Goal: Task Accomplishment & Management: Manage account settings

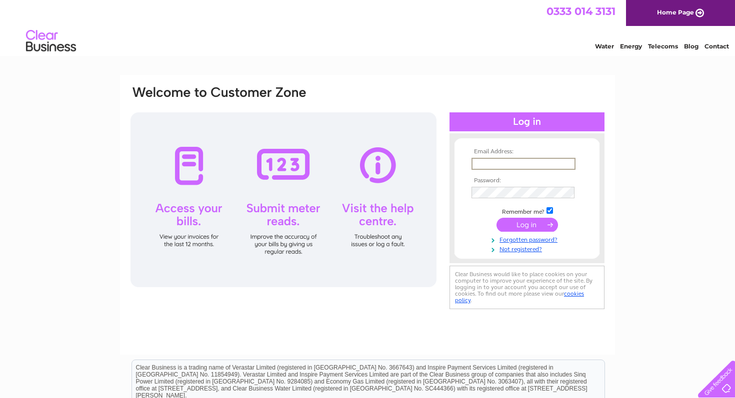
type input "[EMAIL_ADDRESS][DOMAIN_NAME]"
click at [523, 224] on input "submit" at bounding box center [526, 225] width 61 height 14
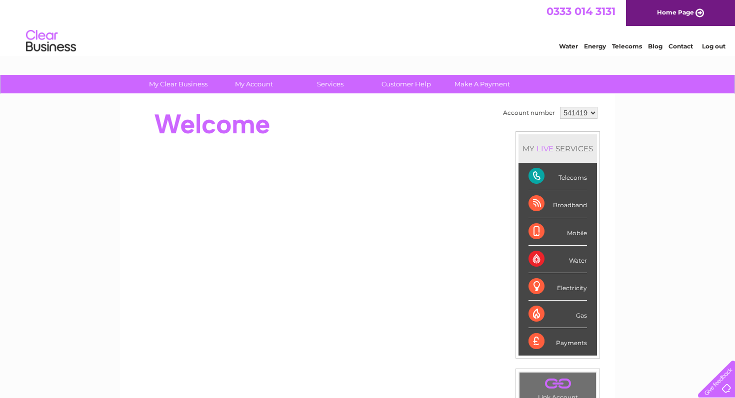
click at [578, 175] on div "Telecoms" at bounding box center [557, 176] width 58 height 27
click at [621, 44] on link "Telecoms" at bounding box center [627, 45] width 30 height 7
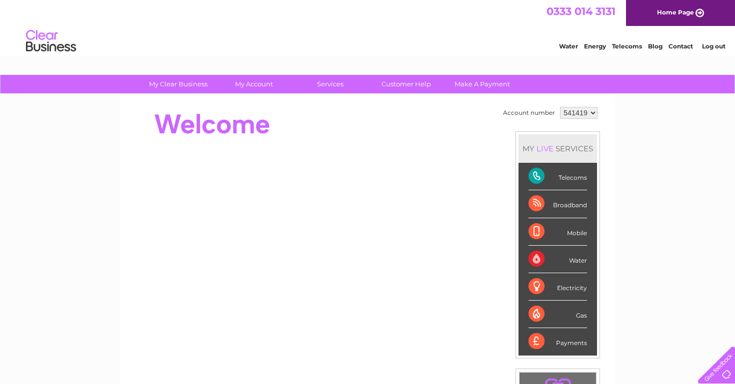
click at [535, 173] on div "Telecoms" at bounding box center [557, 176] width 58 height 27
click at [578, 175] on div "Telecoms" at bounding box center [557, 176] width 58 height 27
click at [641, 176] on div "My Clear Business Login Details My Details My Preferences Link Account My Accou…" at bounding box center [367, 356] width 735 height 562
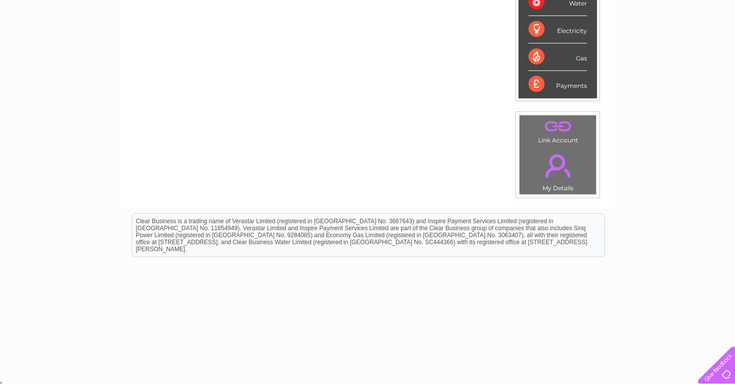
scroll to position [257, 0]
click at [558, 182] on td ". My Details" at bounding box center [557, 170] width 77 height 49
click at [557, 154] on link "." at bounding box center [557, 166] width 71 height 35
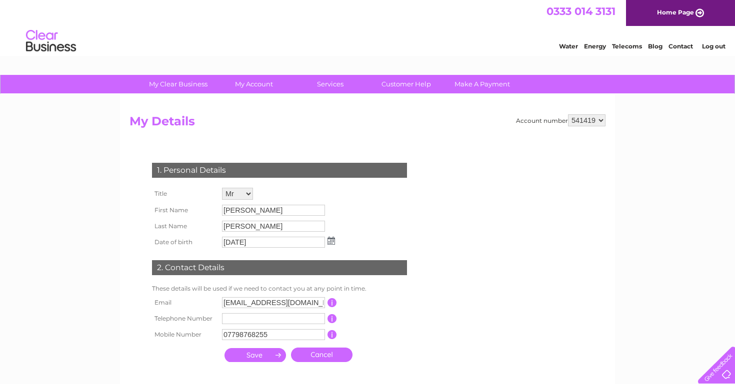
click at [627, 45] on link "Telecoms" at bounding box center [627, 45] width 30 height 7
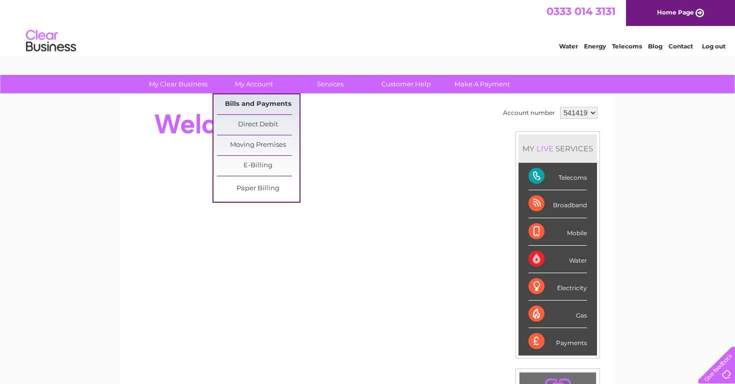
click at [259, 104] on link "Bills and Payments" at bounding box center [258, 104] width 82 height 20
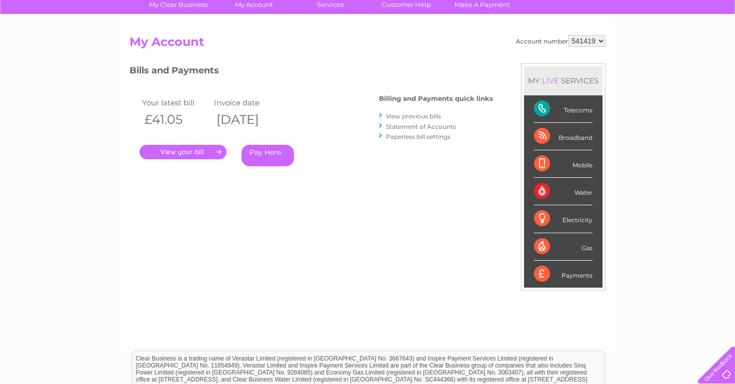
scroll to position [81, 0]
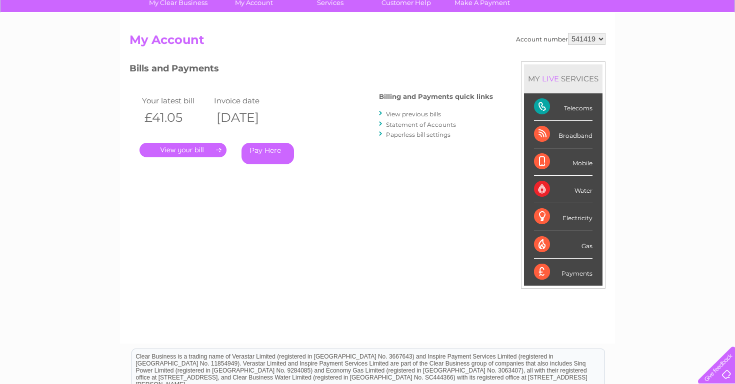
click at [173, 152] on link "." at bounding box center [182, 150] width 87 height 14
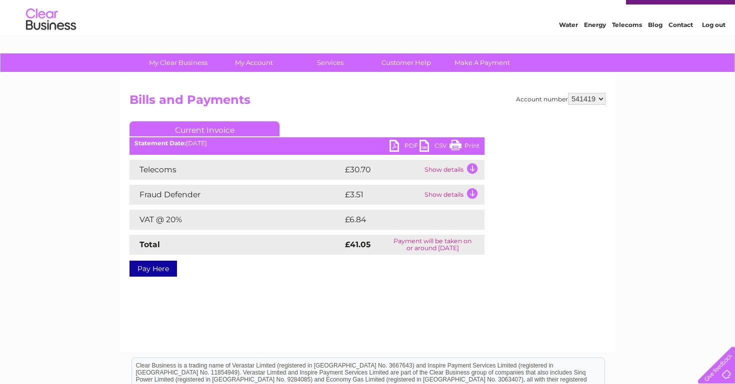
scroll to position [0, 0]
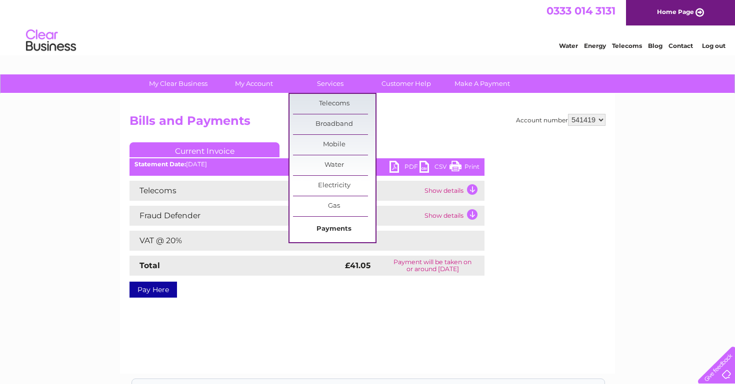
click at [323, 229] on link "Payments" at bounding box center [334, 229] width 82 height 20
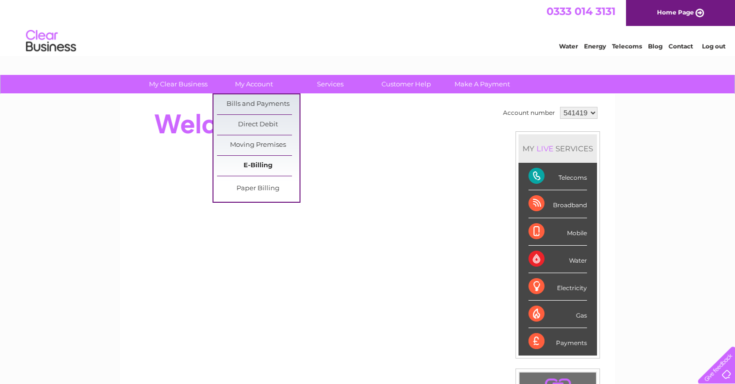
click at [264, 164] on link "E-Billing" at bounding box center [258, 166] width 82 height 20
click at [251, 103] on link "Bills and Payments" at bounding box center [258, 104] width 82 height 20
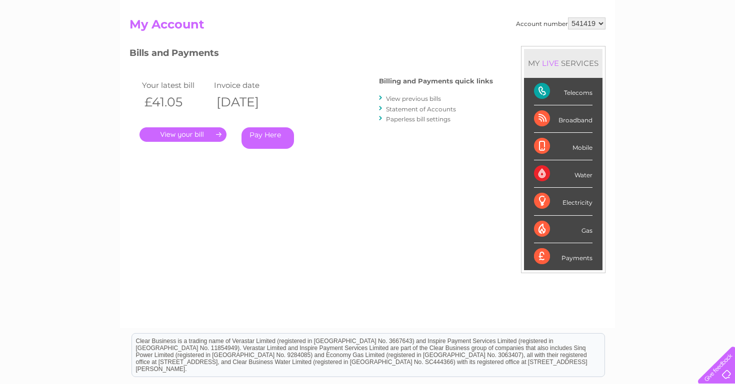
scroll to position [98, 0]
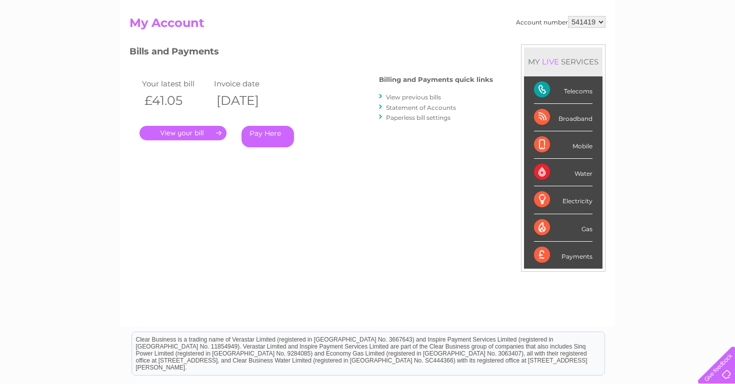
click at [416, 94] on link "View previous bills" at bounding box center [413, 96] width 55 height 7
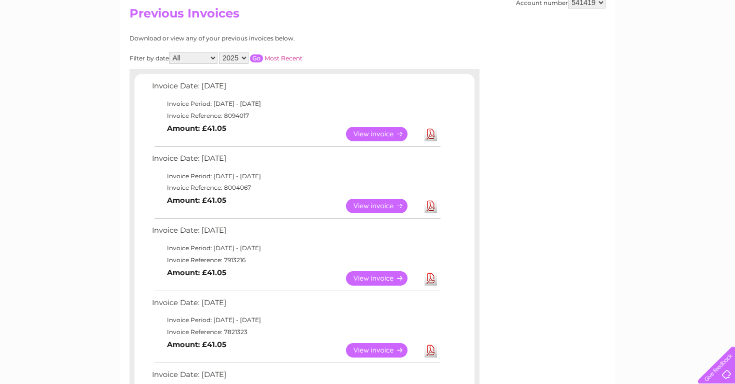
scroll to position [109, 0]
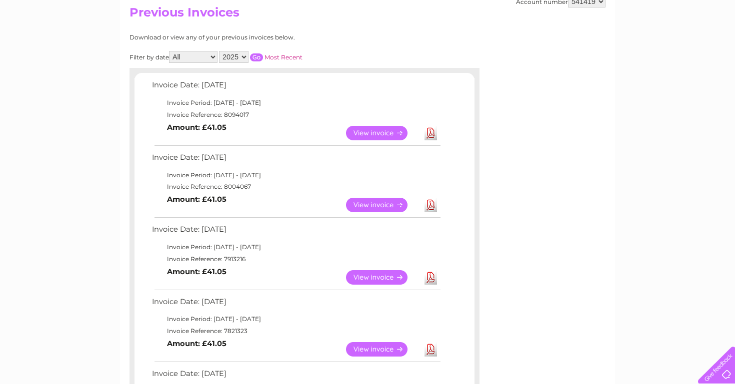
select select "2022"
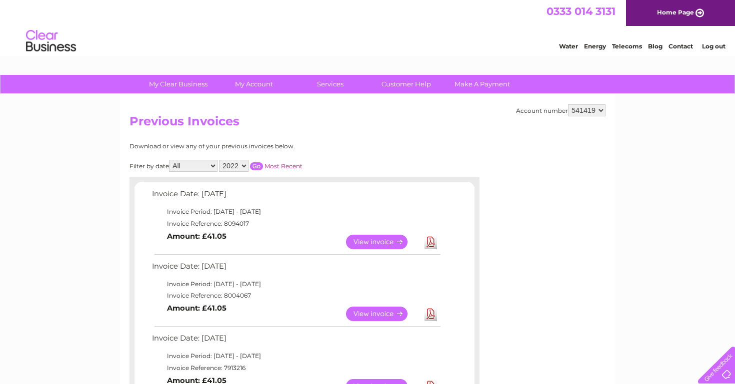
scroll to position [0, 0]
click at [263, 163] on input "button" at bounding box center [256, 166] width 13 height 8
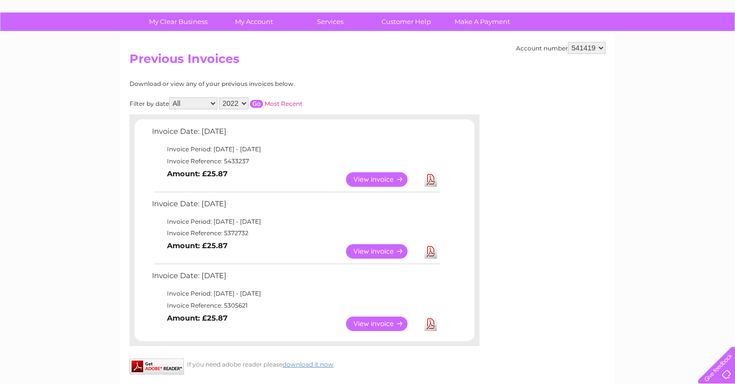
scroll to position [68, 0]
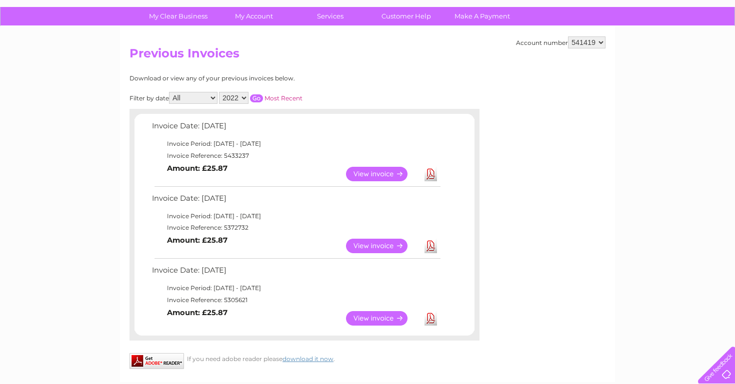
click at [374, 169] on link "View" at bounding box center [382, 174] width 73 height 14
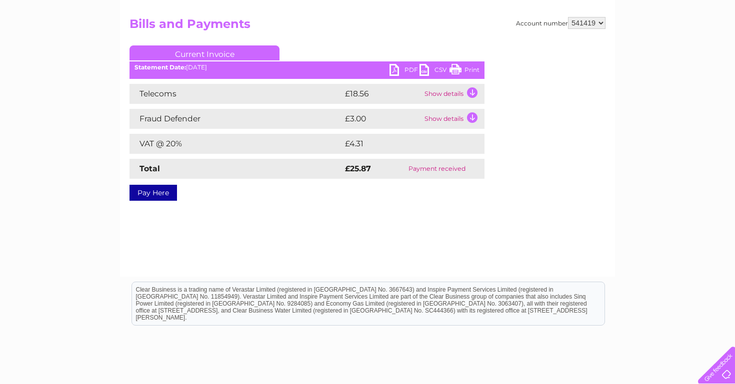
scroll to position [97, 0]
click at [401, 74] on link "PDF" at bounding box center [404, 71] width 30 height 14
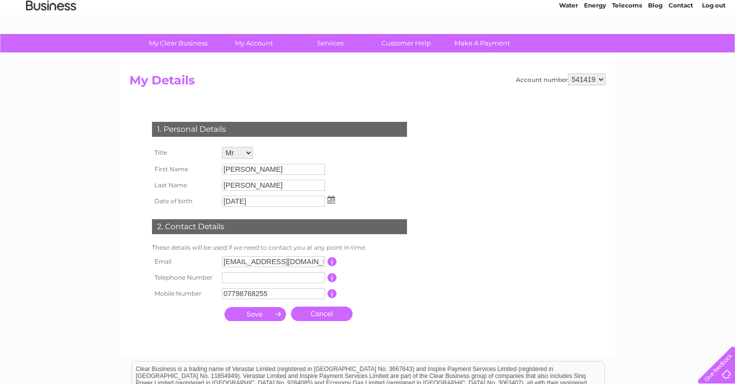
scroll to position [42, 0]
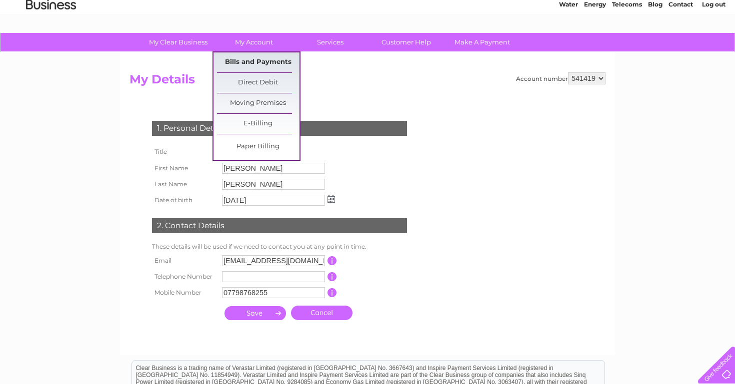
click at [257, 59] on link "Bills and Payments" at bounding box center [258, 62] width 82 height 20
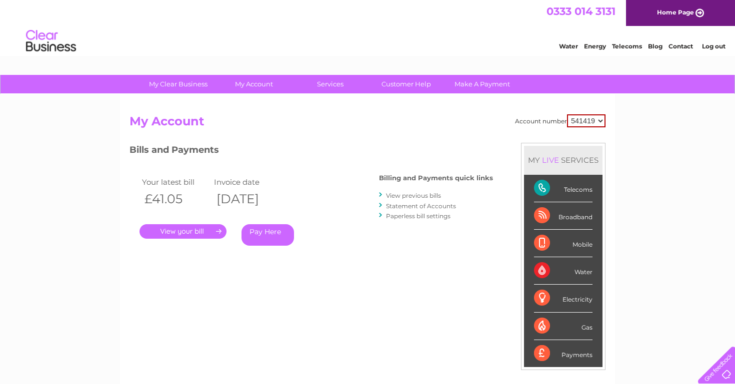
click at [414, 195] on link "View previous bills" at bounding box center [413, 195] width 55 height 7
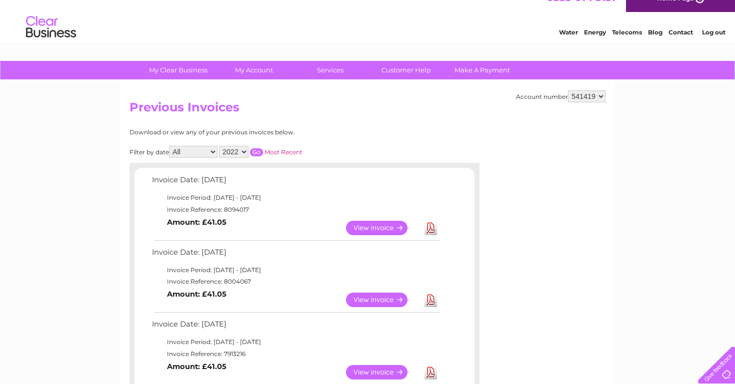
scroll to position [14, 0]
click at [380, 222] on link "View" at bounding box center [382, 227] width 73 height 14
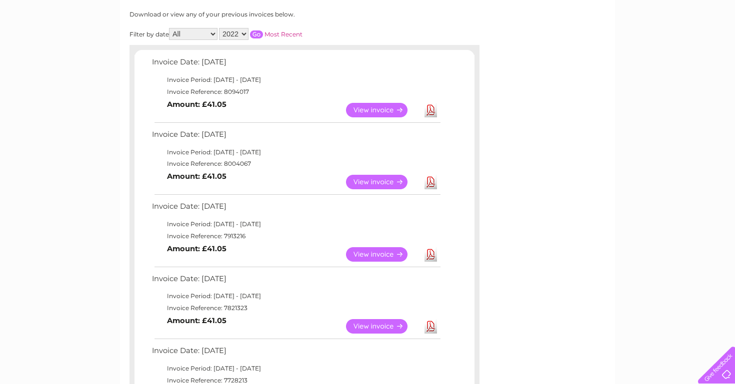
scroll to position [143, 0]
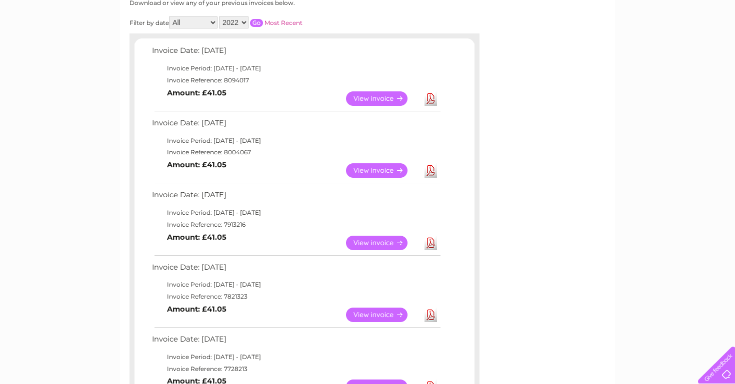
click at [376, 167] on link "View" at bounding box center [382, 170] width 73 height 14
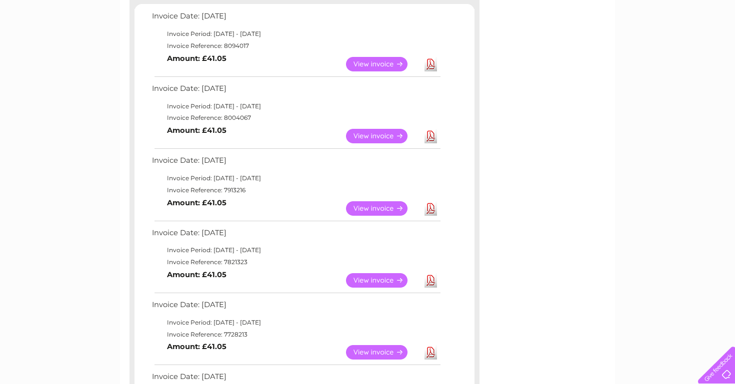
scroll to position [178, 0]
click at [368, 277] on link "View" at bounding box center [382, 280] width 73 height 14
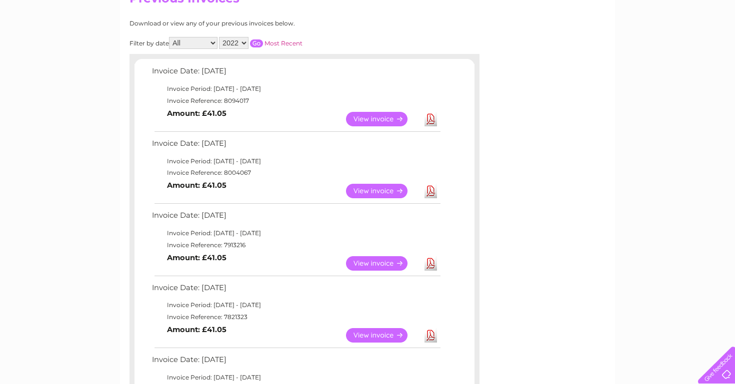
scroll to position [124, 0]
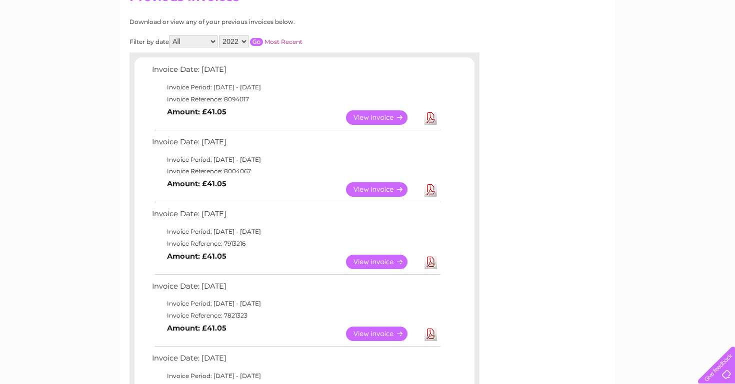
click at [388, 255] on link "View" at bounding box center [382, 262] width 73 height 14
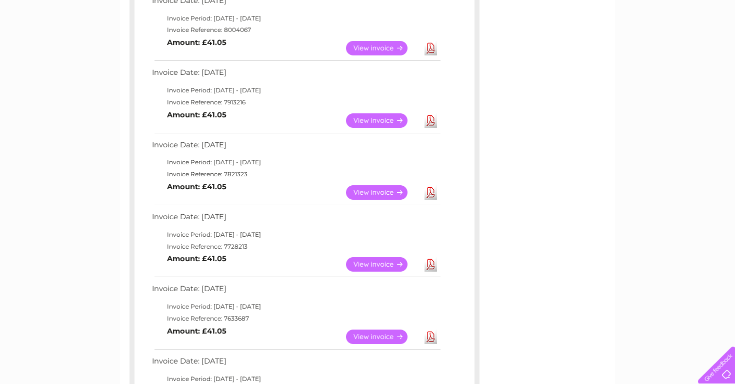
scroll to position [269, 0]
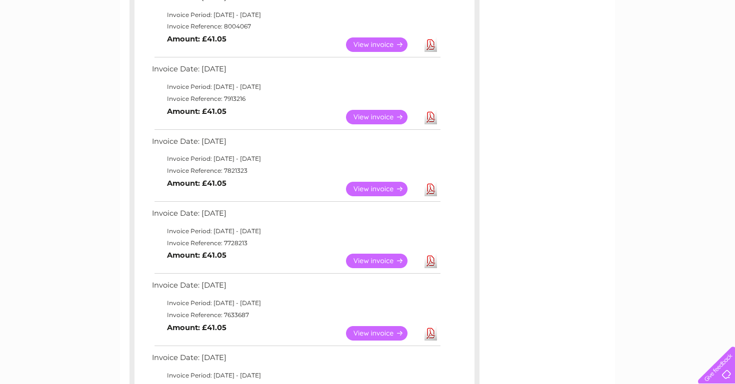
click at [380, 254] on link "View" at bounding box center [382, 261] width 73 height 14
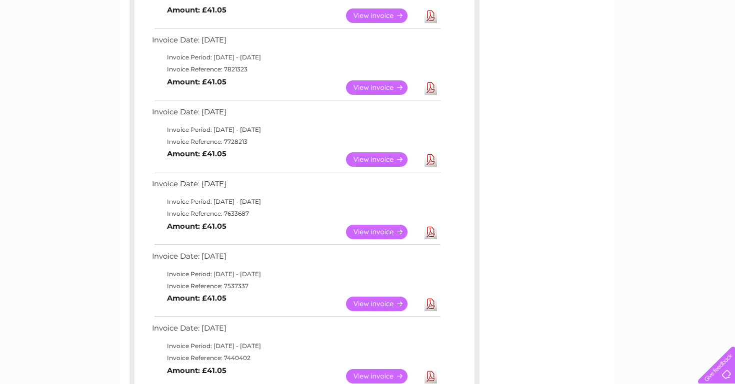
scroll to position [376, 0]
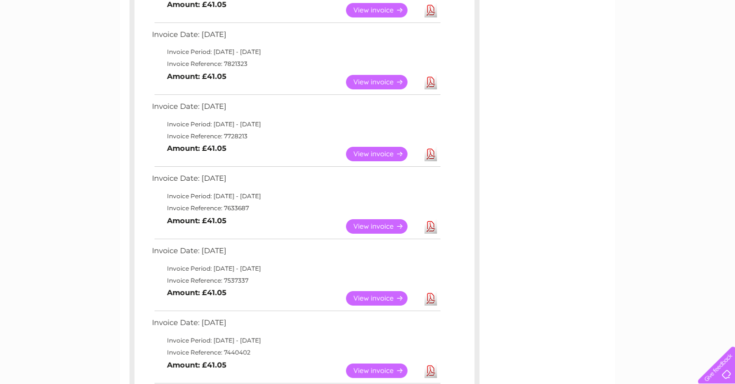
click at [384, 219] on link "View" at bounding box center [382, 226] width 73 height 14
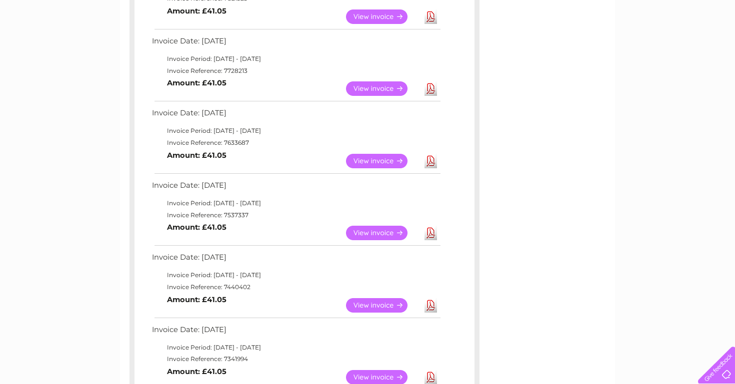
scroll to position [449, 0]
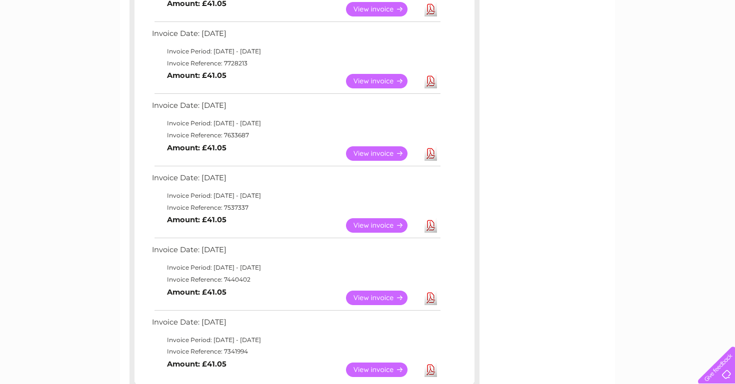
click at [362, 218] on link "View" at bounding box center [382, 225] width 73 height 14
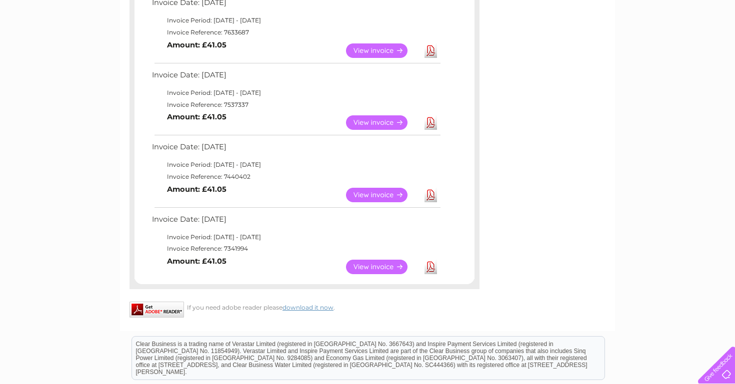
scroll to position [573, 0]
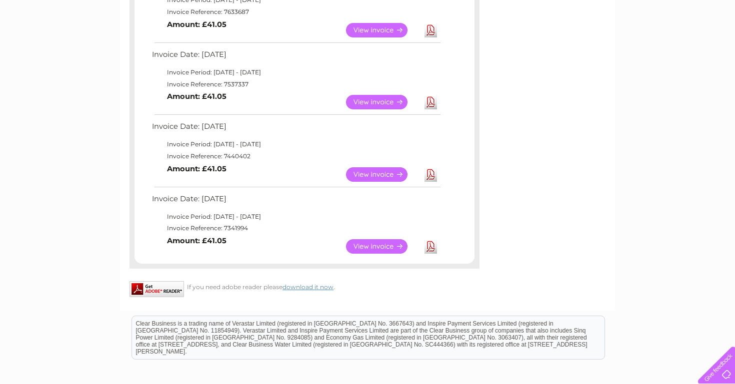
click at [374, 167] on link "View" at bounding box center [382, 174] width 73 height 14
click at [378, 239] on link "View" at bounding box center [382, 246] width 73 height 14
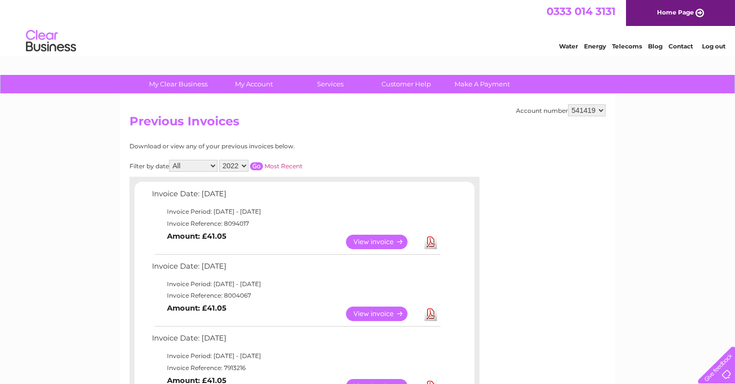
scroll to position [0, 0]
click at [263, 166] on input "button" at bounding box center [256, 166] width 13 height 8
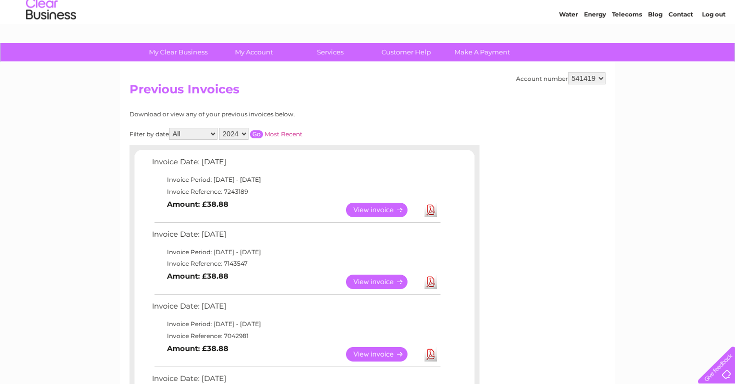
scroll to position [33, 0]
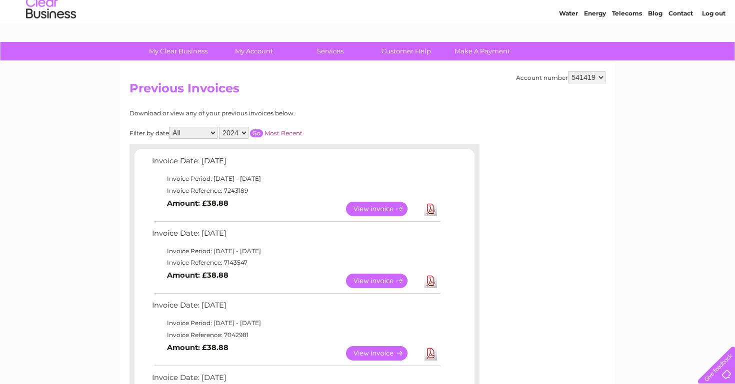
click at [371, 204] on link "View" at bounding box center [382, 209] width 73 height 14
click at [386, 274] on link "View" at bounding box center [382, 281] width 73 height 14
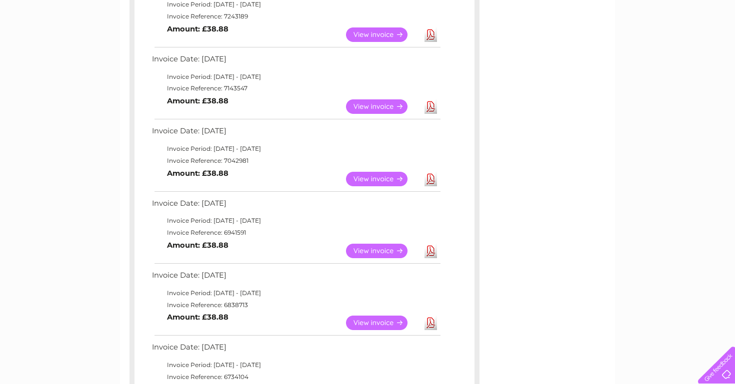
scroll to position [212, 0]
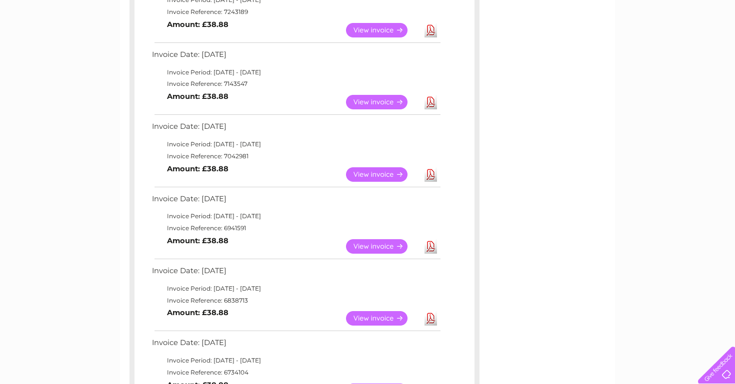
click at [372, 168] on link "View" at bounding box center [382, 174] width 73 height 14
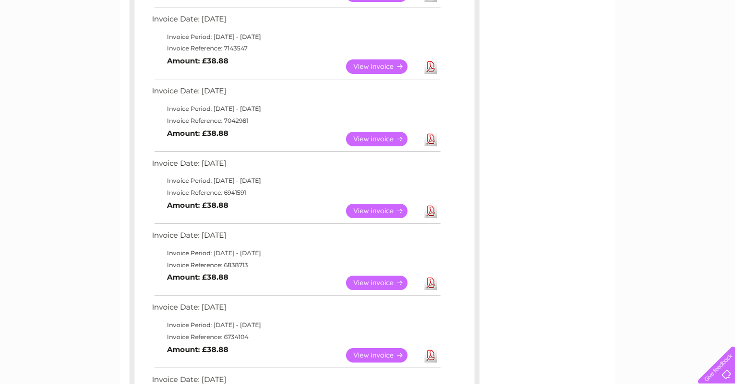
scroll to position [248, 0]
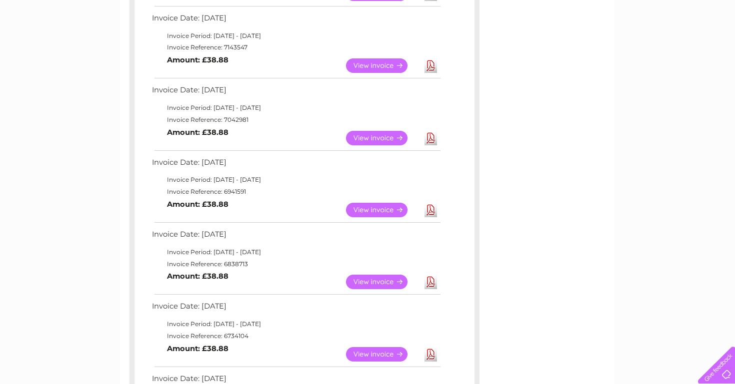
click at [372, 203] on link "View" at bounding box center [382, 210] width 73 height 14
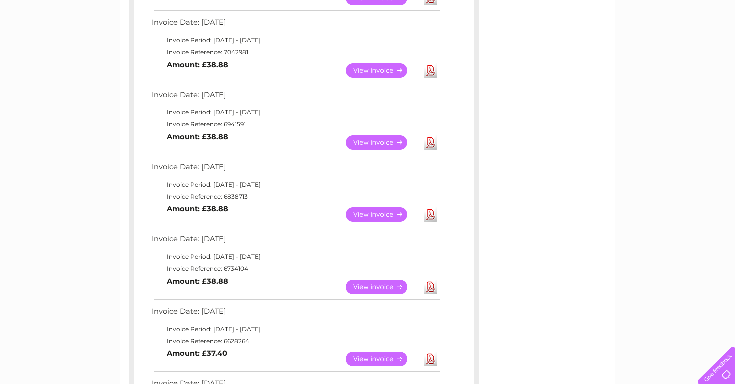
scroll to position [317, 0]
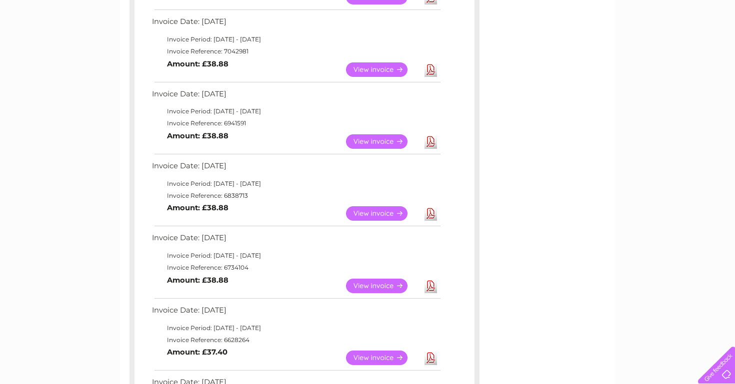
click at [377, 206] on link "View" at bounding box center [382, 213] width 73 height 14
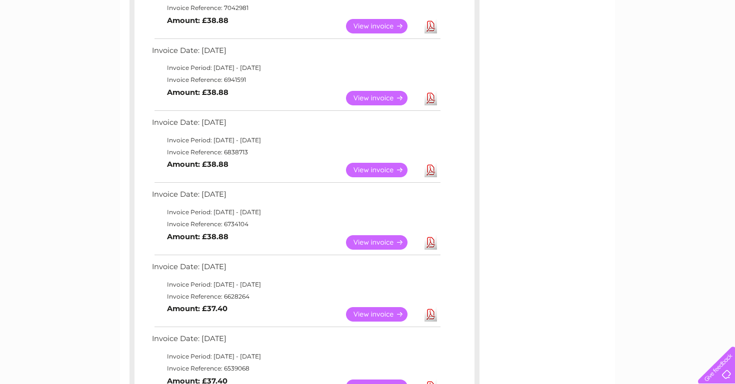
scroll to position [389, 0]
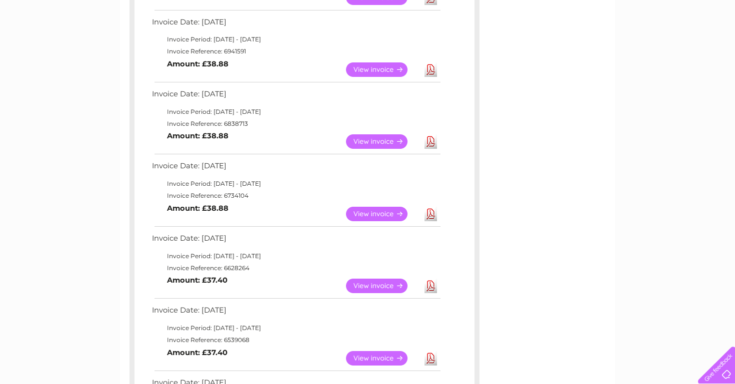
click at [382, 207] on link "View" at bounding box center [382, 214] width 73 height 14
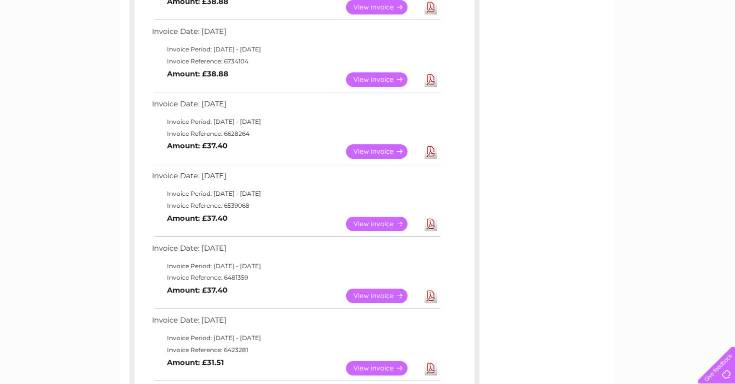
scroll to position [563, 0]
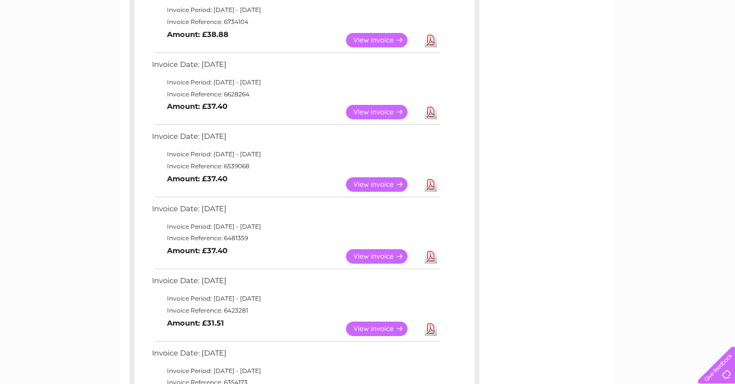
click at [388, 105] on link "View" at bounding box center [382, 112] width 73 height 14
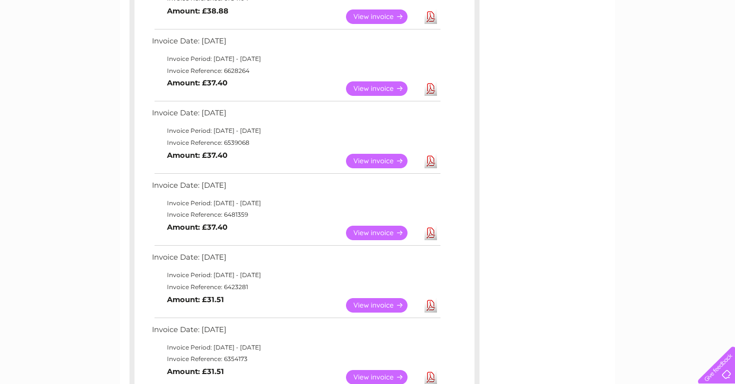
scroll to position [592, 0]
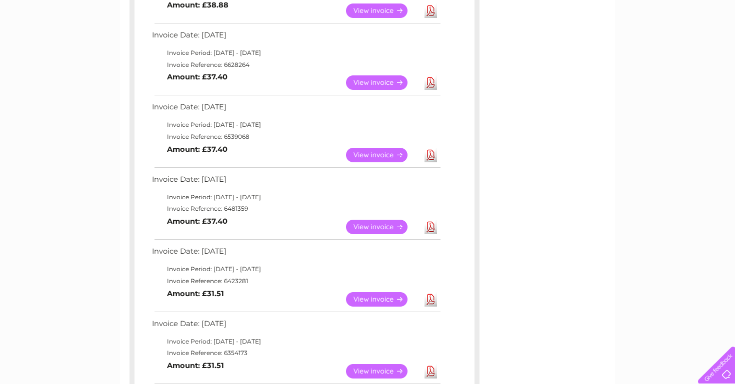
click at [386, 148] on link "View" at bounding box center [382, 155] width 73 height 14
click at [383, 220] on link "View" at bounding box center [382, 227] width 73 height 14
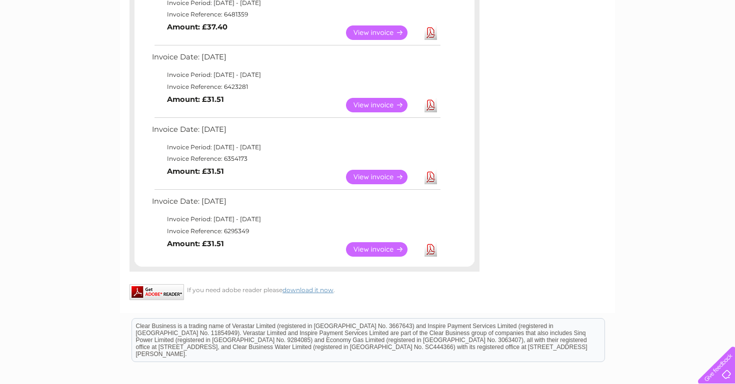
scroll to position [789, 0]
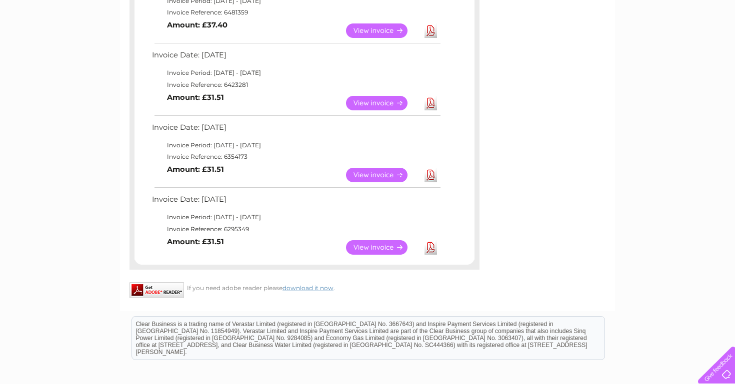
click at [372, 96] on link "View" at bounding box center [382, 103] width 73 height 14
click at [393, 168] on link "View" at bounding box center [382, 175] width 73 height 14
click at [389, 240] on link "View" at bounding box center [382, 247] width 73 height 14
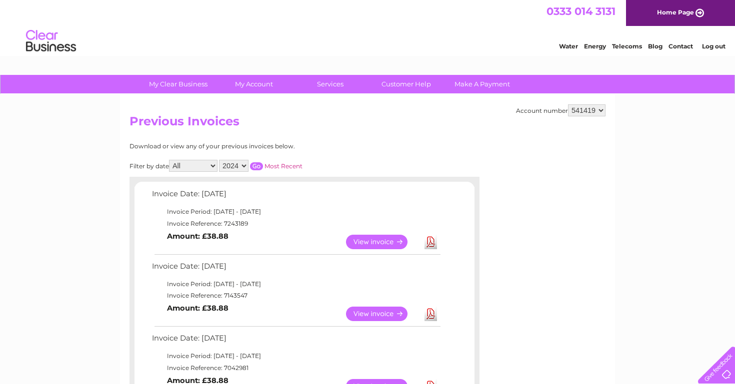
scroll to position [0, 0]
click at [263, 164] on input "button" at bounding box center [256, 166] width 13 height 8
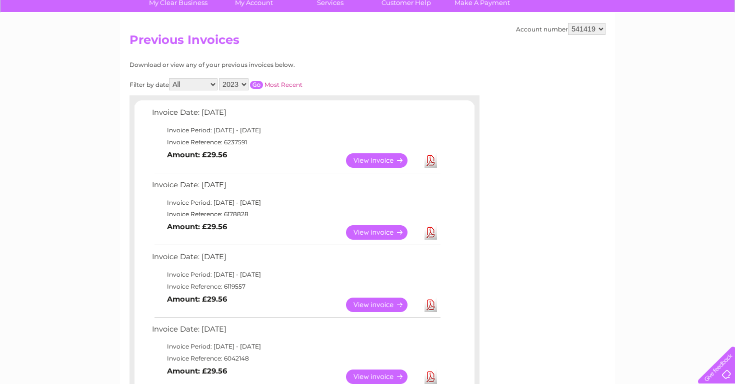
scroll to position [82, 0]
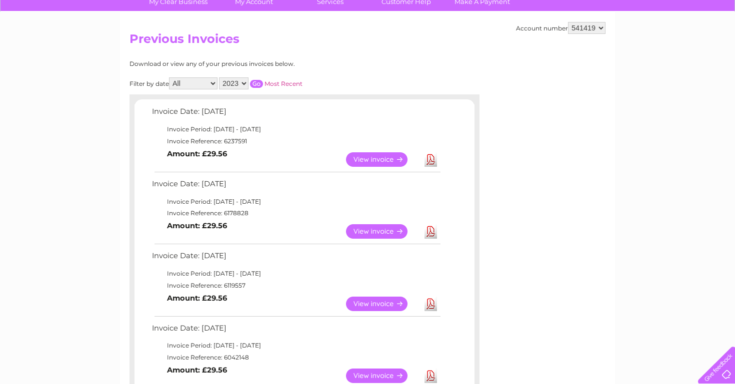
click at [371, 163] on link "View" at bounding box center [382, 159] width 73 height 14
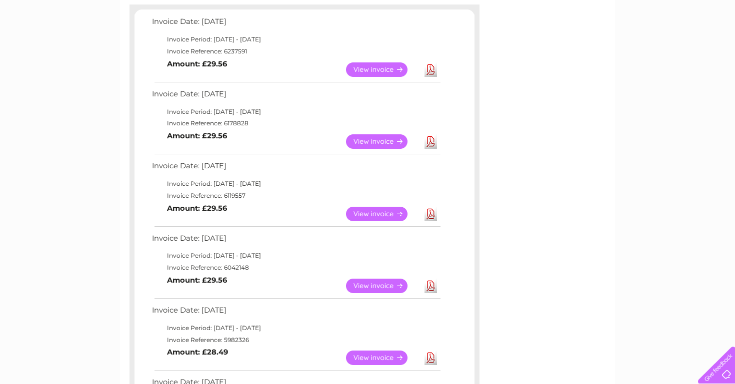
scroll to position [177, 0]
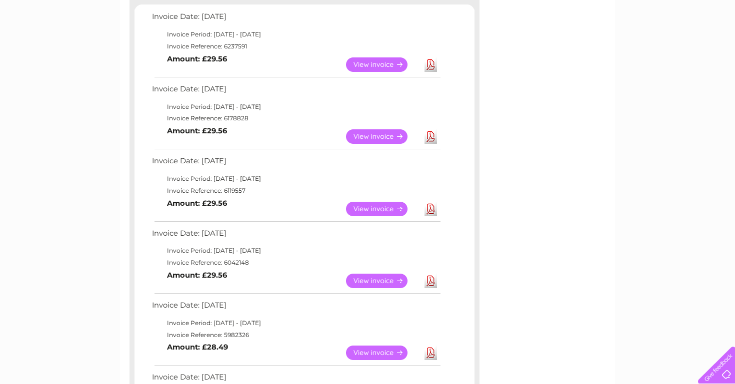
click at [378, 129] on link "View" at bounding box center [382, 136] width 73 height 14
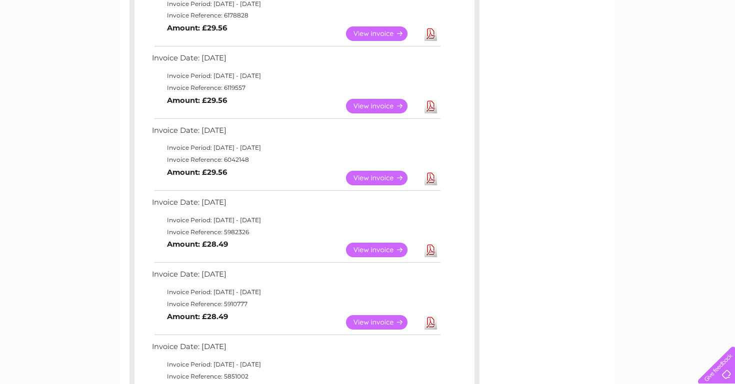
scroll to position [290, 0]
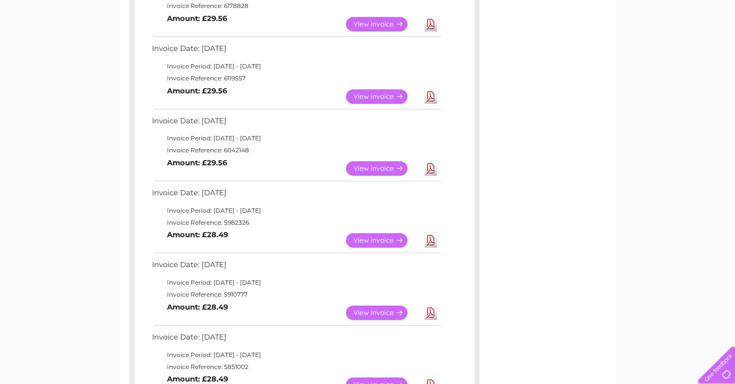
click at [380, 93] on link "View" at bounding box center [382, 96] width 73 height 14
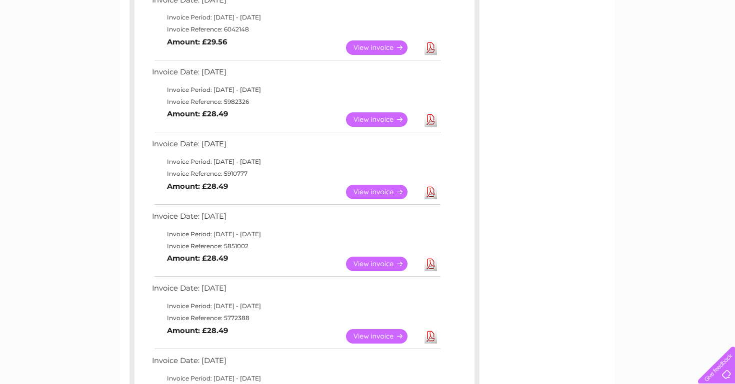
scroll to position [415, 0]
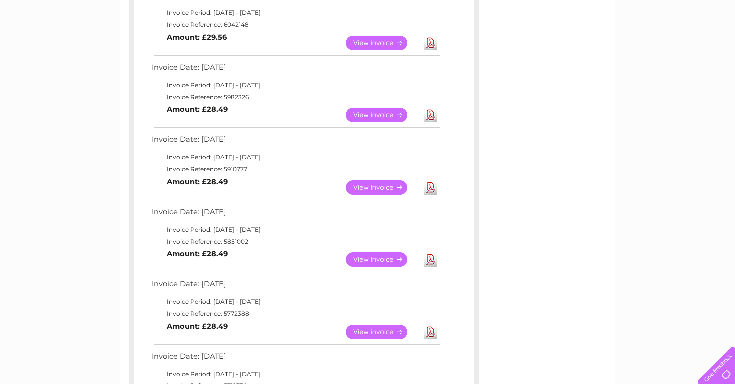
click at [389, 37] on link "View" at bounding box center [382, 43] width 73 height 14
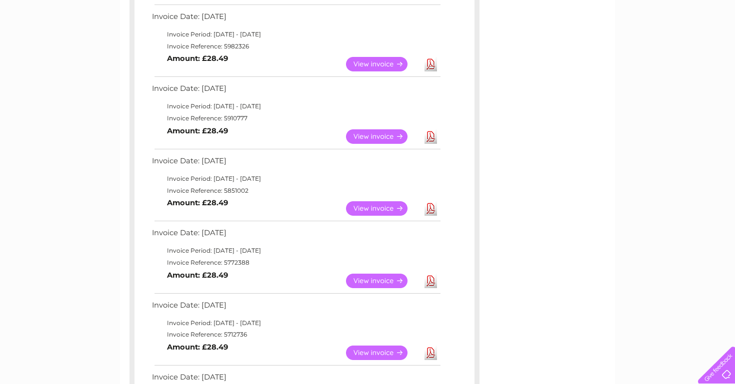
scroll to position [468, 0]
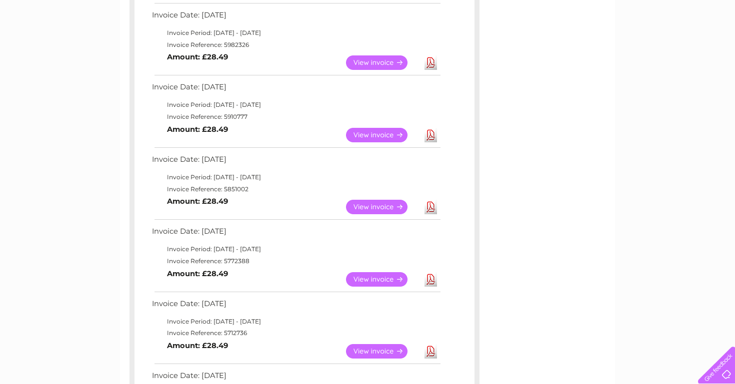
click at [384, 56] on link "View" at bounding box center [382, 62] width 73 height 14
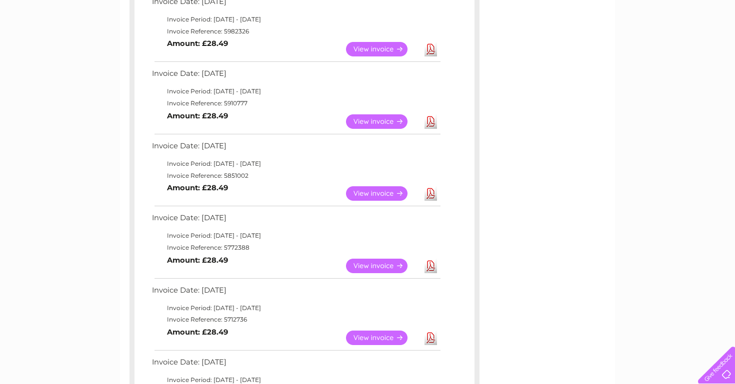
scroll to position [489, 0]
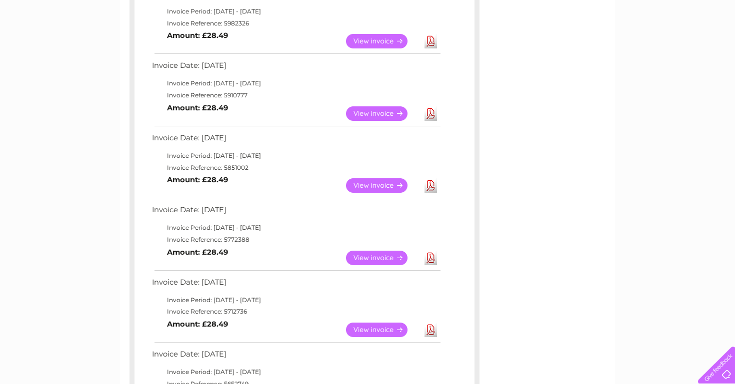
click at [380, 106] on link "View" at bounding box center [382, 113] width 73 height 14
click at [379, 178] on link "View" at bounding box center [382, 185] width 73 height 14
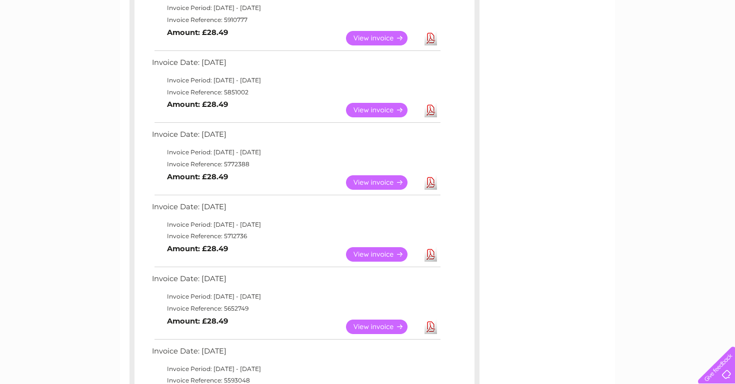
scroll to position [568, 0]
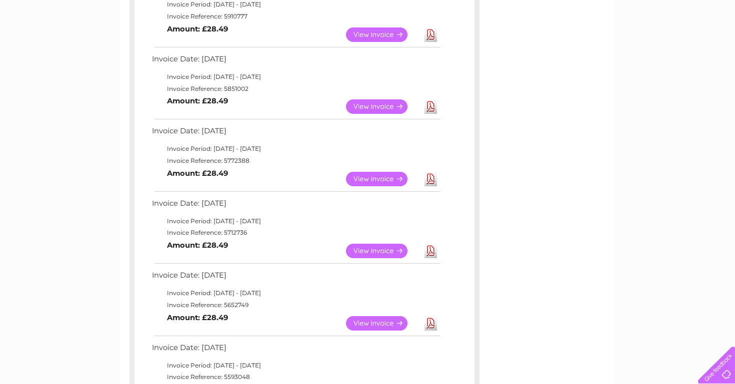
click at [388, 172] on link "View" at bounding box center [382, 179] width 73 height 14
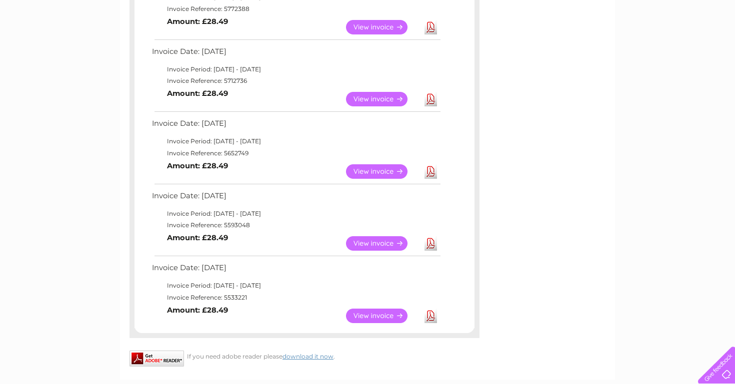
scroll to position [726, 0]
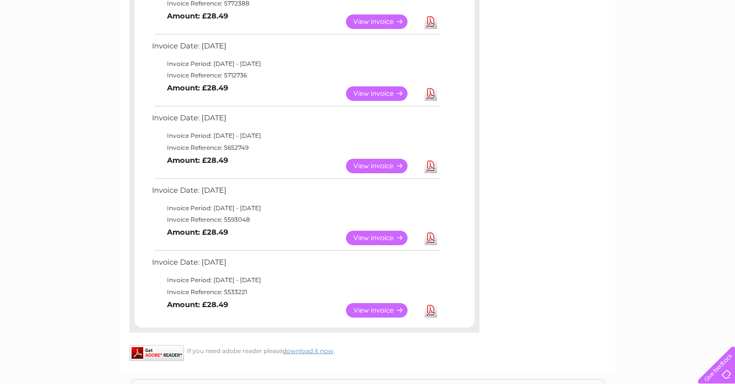
click at [378, 86] on link "View" at bounding box center [382, 93] width 73 height 14
click at [383, 159] on link "View" at bounding box center [382, 166] width 73 height 14
click at [383, 231] on link "View" at bounding box center [382, 238] width 73 height 14
click at [382, 303] on link "View" at bounding box center [382, 310] width 73 height 14
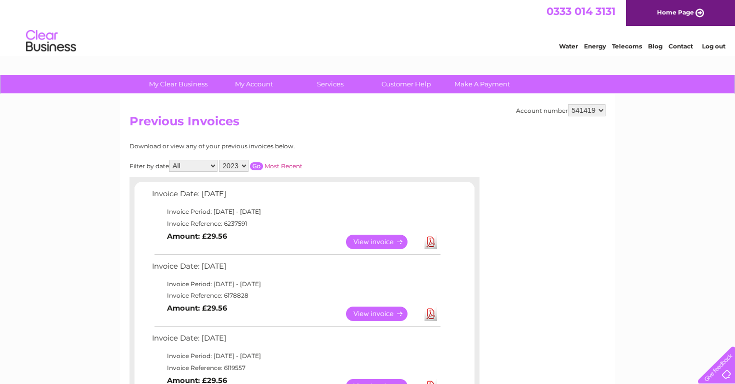
scroll to position [0, 0]
select select "2022"
click at [263, 162] on input "button" at bounding box center [256, 166] width 13 height 8
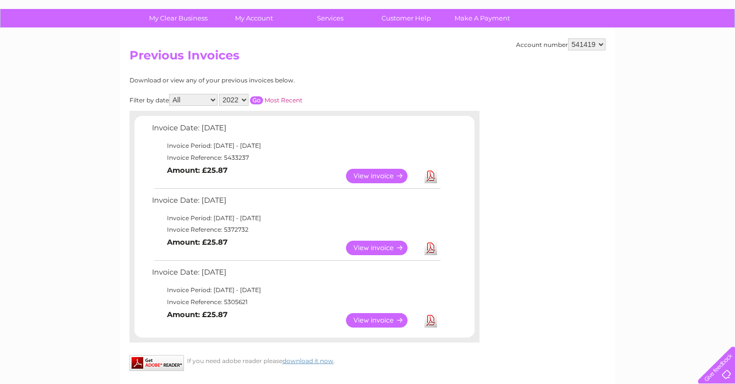
scroll to position [90, 0]
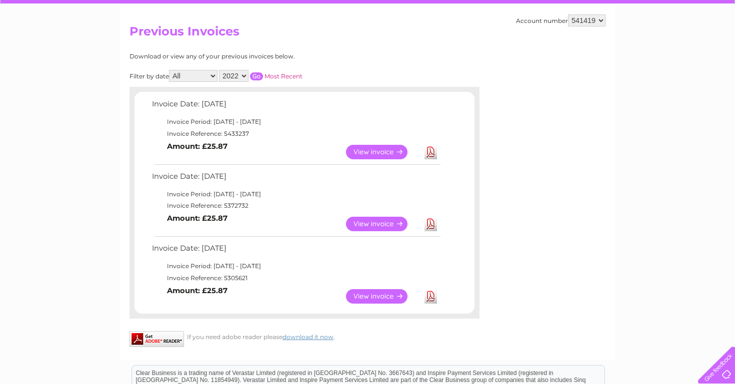
click at [382, 149] on link "View" at bounding box center [382, 152] width 73 height 14
click at [379, 218] on link "View" at bounding box center [382, 224] width 73 height 14
click at [377, 292] on link "View" at bounding box center [382, 296] width 73 height 14
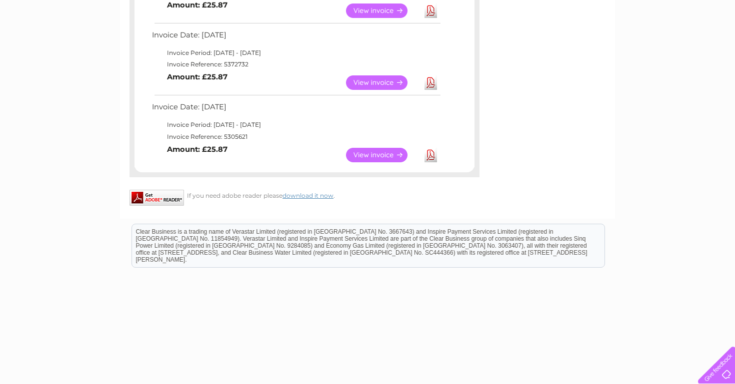
scroll to position [238, 0]
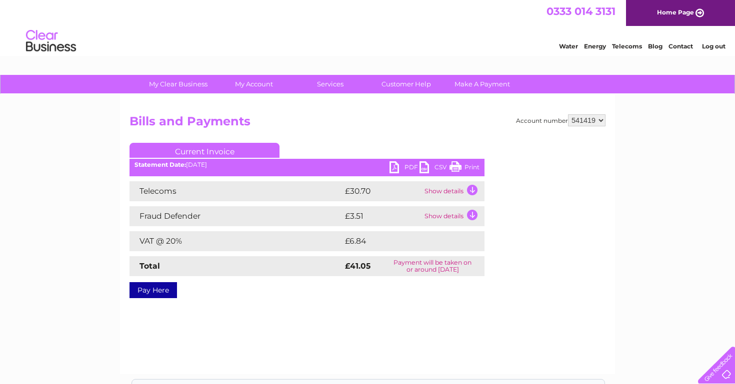
click at [473, 190] on td "Show details" at bounding box center [453, 191] width 62 height 20
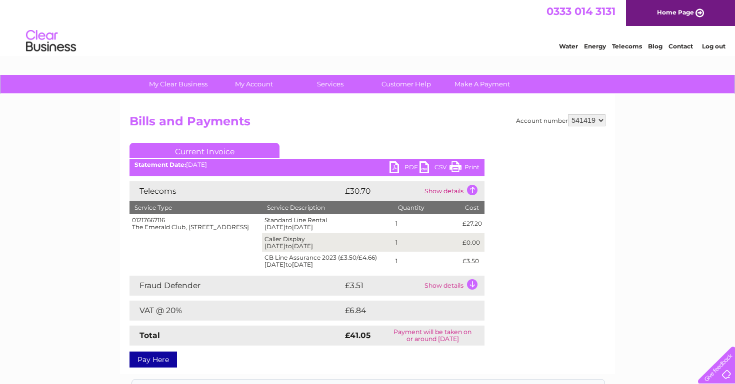
click at [470, 267] on td "£3.50" at bounding box center [472, 261] width 24 height 19
click at [470, 280] on td "Show details" at bounding box center [453, 286] width 62 height 20
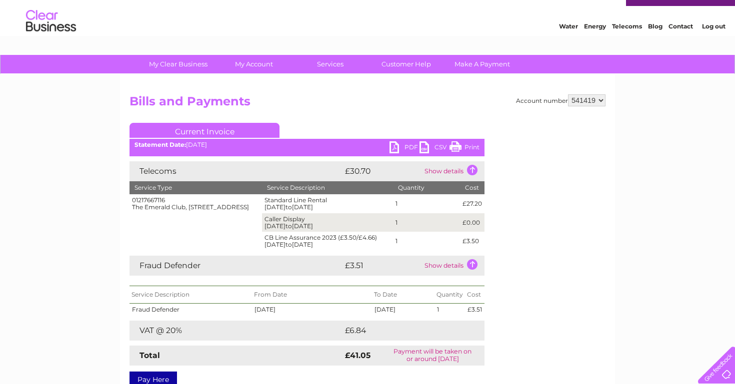
scroll to position [21, 0]
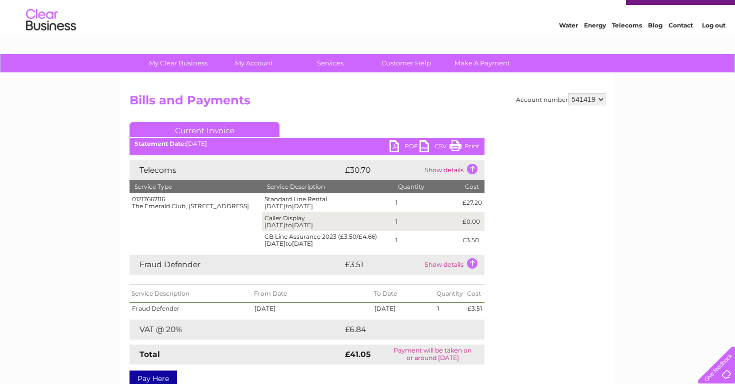
click at [473, 262] on td "Show details" at bounding box center [453, 265] width 62 height 20
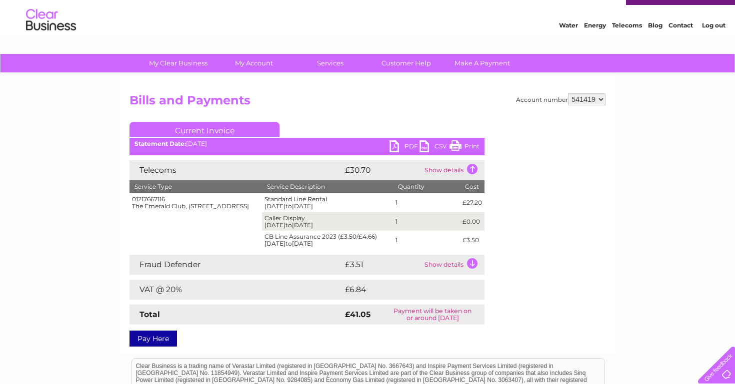
click at [477, 239] on td "£3.50" at bounding box center [472, 240] width 24 height 19
click at [475, 168] on td "Show details" at bounding box center [453, 170] width 62 height 20
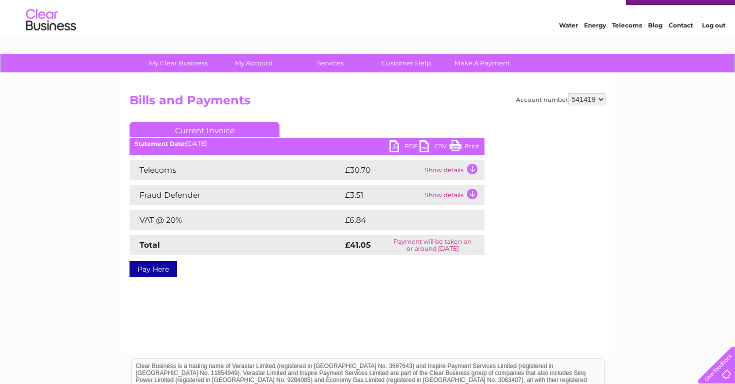
click at [475, 168] on td "Show details" at bounding box center [453, 170] width 62 height 20
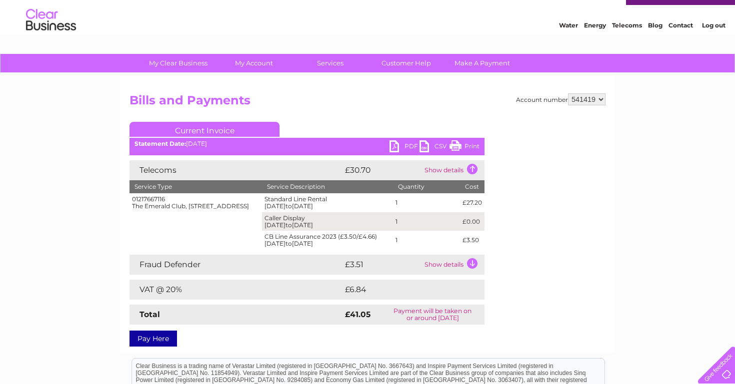
scroll to position [32, 0]
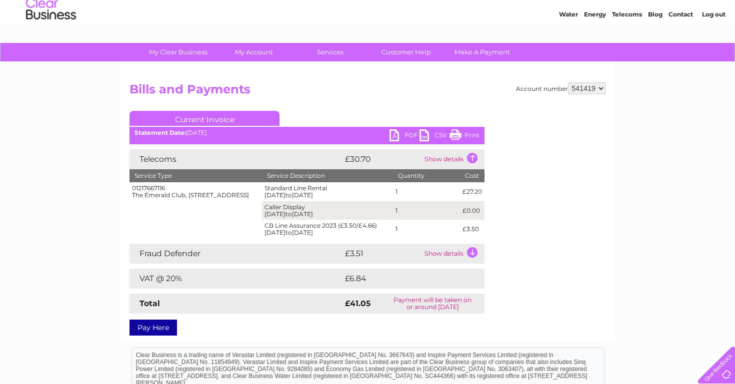
click at [472, 249] on td "Show details" at bounding box center [453, 254] width 62 height 20
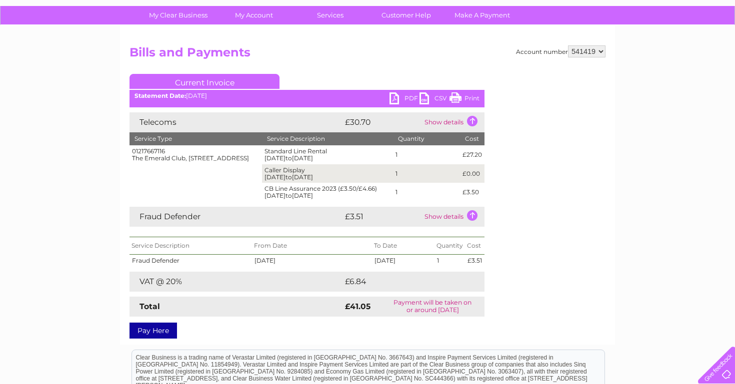
scroll to position [67, 0]
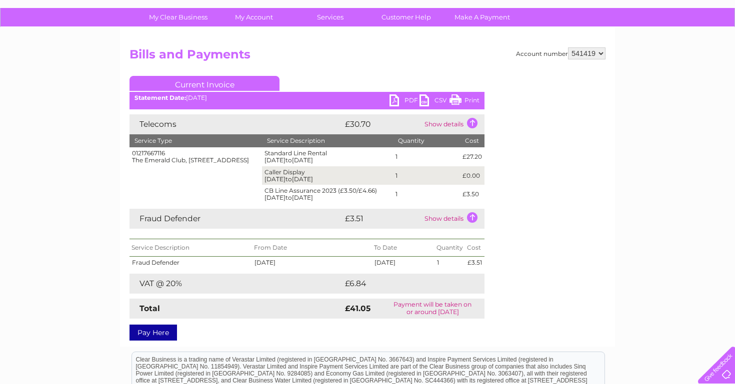
click at [473, 215] on td "Show details" at bounding box center [453, 219] width 62 height 20
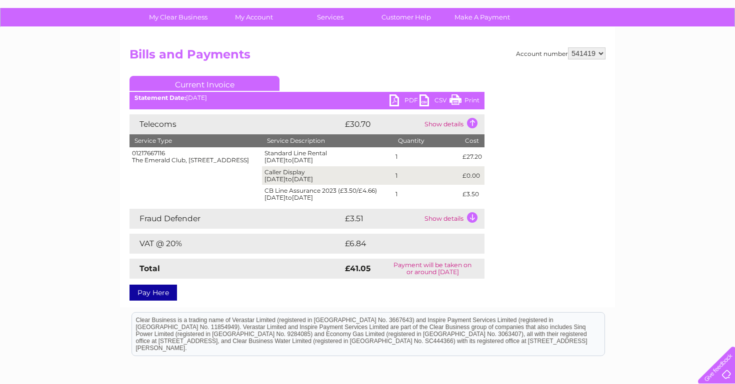
click at [471, 212] on td "Show details" at bounding box center [453, 219] width 62 height 20
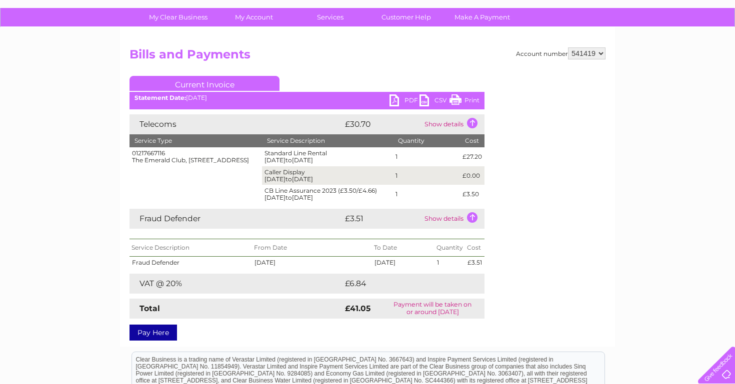
click at [471, 212] on td "Show details" at bounding box center [453, 219] width 62 height 20
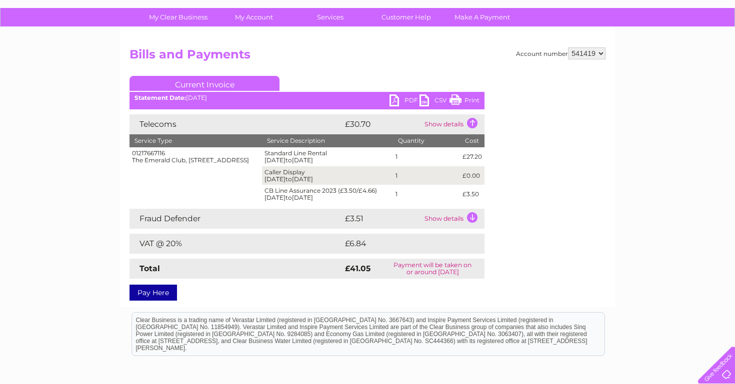
click at [437, 196] on td "1" at bounding box center [426, 194] width 67 height 19
click at [446, 126] on td "Show details" at bounding box center [453, 124] width 62 height 20
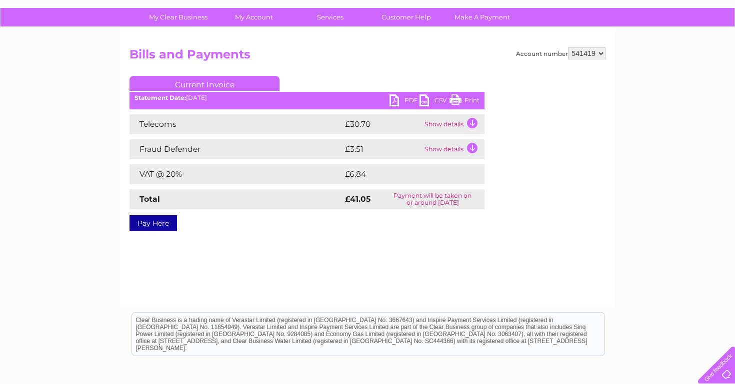
click at [446, 126] on td "Show details" at bounding box center [453, 124] width 62 height 20
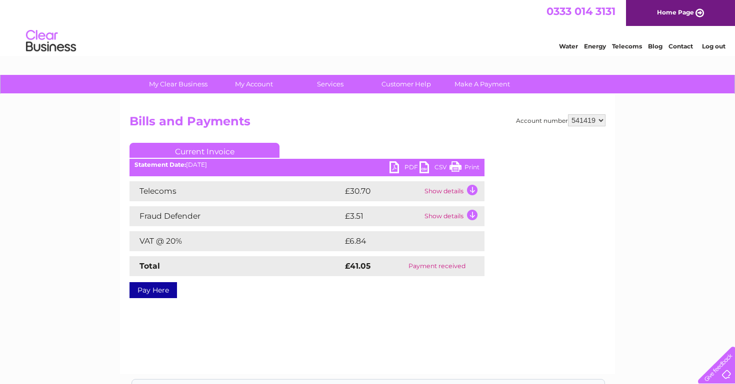
click at [446, 190] on td "Show details" at bounding box center [453, 191] width 62 height 20
click at [426, 168] on link "CSV" at bounding box center [434, 168] width 30 height 14
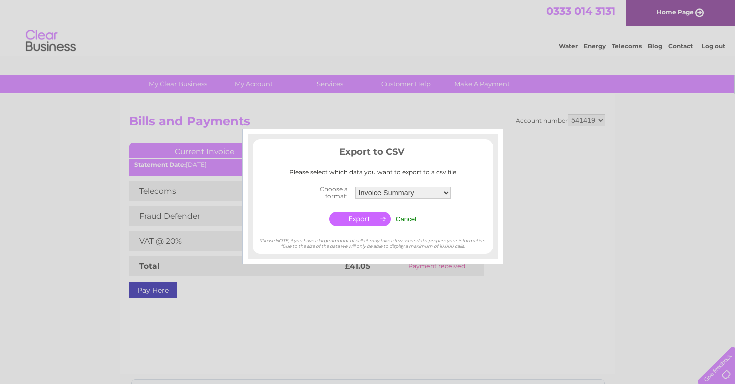
click at [405, 218] on input "Cancel" at bounding box center [406, 218] width 21 height 7
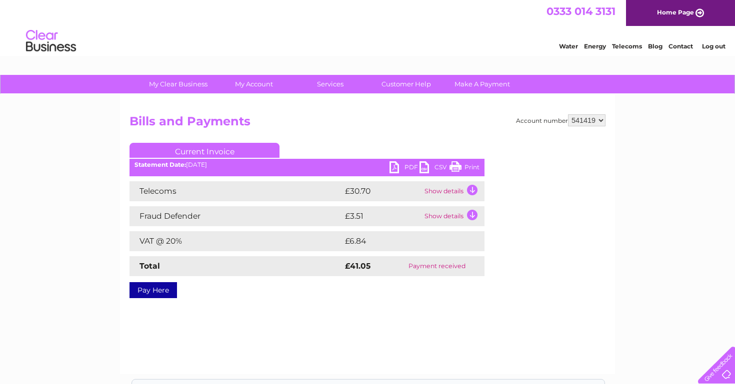
click at [461, 189] on td "Show details" at bounding box center [453, 191] width 62 height 20
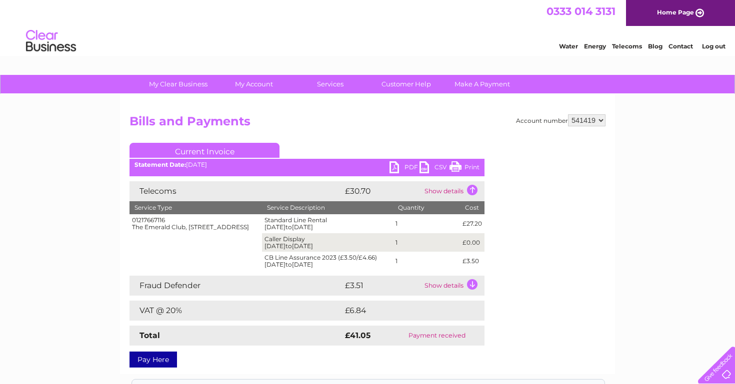
click at [468, 165] on link "Print" at bounding box center [464, 168] width 30 height 14
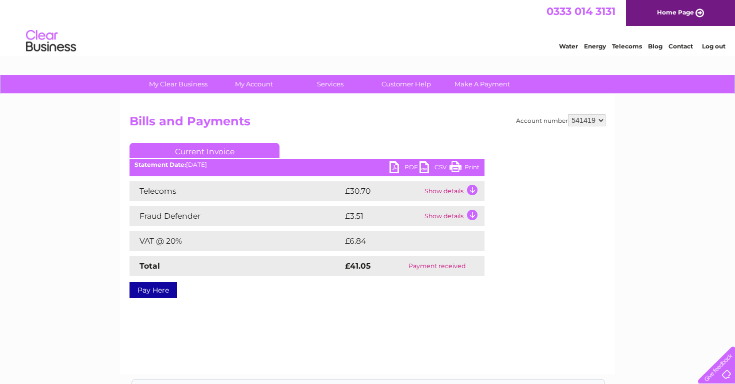
click at [457, 189] on td "Show details" at bounding box center [453, 191] width 62 height 20
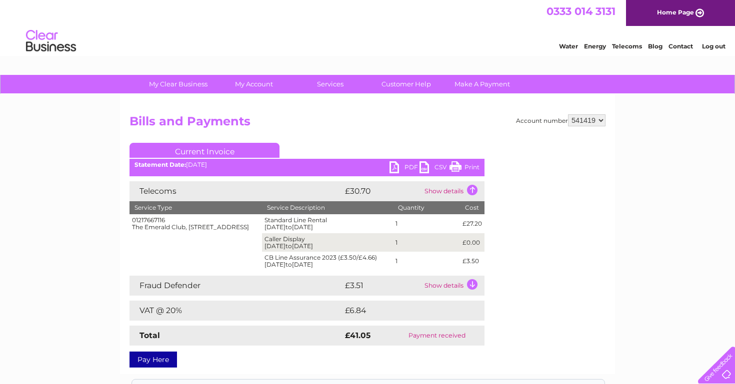
click at [466, 162] on link "Print" at bounding box center [464, 168] width 30 height 14
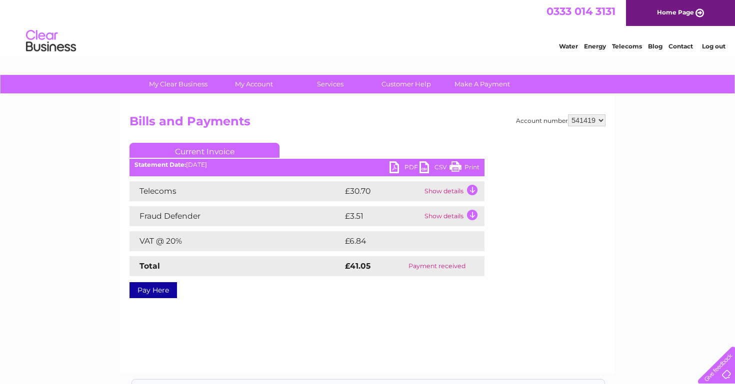
click at [443, 189] on td "Show details" at bounding box center [453, 191] width 62 height 20
click at [451, 188] on td "Show details" at bounding box center [453, 191] width 62 height 20
click at [433, 193] on td "Show details" at bounding box center [453, 191] width 62 height 20
click at [428, 189] on td "Show details" at bounding box center [453, 191] width 62 height 20
click at [444, 188] on td "Show details" at bounding box center [453, 191] width 62 height 20
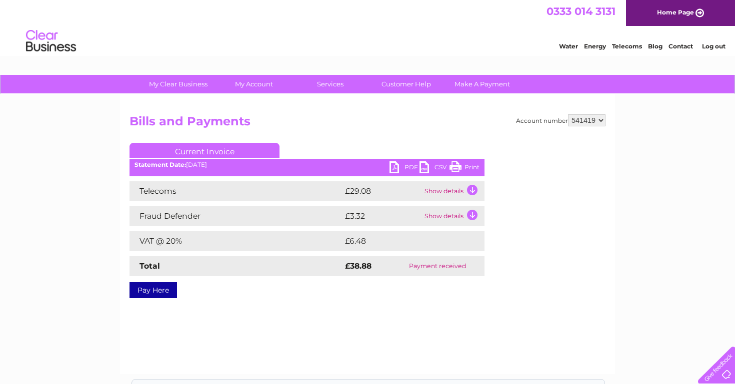
click at [432, 192] on td "Show details" at bounding box center [453, 191] width 62 height 20
click at [443, 192] on td "Show details" at bounding box center [453, 191] width 62 height 20
click at [448, 191] on td "Show details" at bounding box center [453, 191] width 62 height 20
click at [441, 191] on td "Show details" at bounding box center [453, 191] width 62 height 20
click at [407, 188] on td "£29.08" at bounding box center [381, 191] width 79 height 20
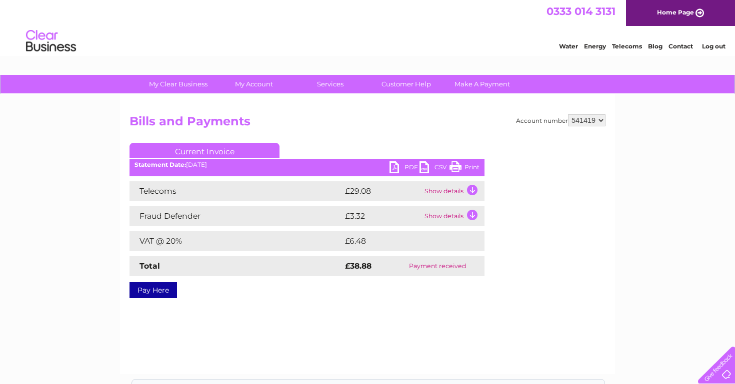
click at [445, 194] on td "Show details" at bounding box center [453, 191] width 62 height 20
click at [437, 191] on td "Show details" at bounding box center [453, 191] width 62 height 20
click at [445, 188] on td "Show details" at bounding box center [453, 191] width 62 height 20
click at [435, 188] on td "Show details" at bounding box center [453, 191] width 62 height 20
click at [441, 193] on td "Show details" at bounding box center [453, 191] width 62 height 20
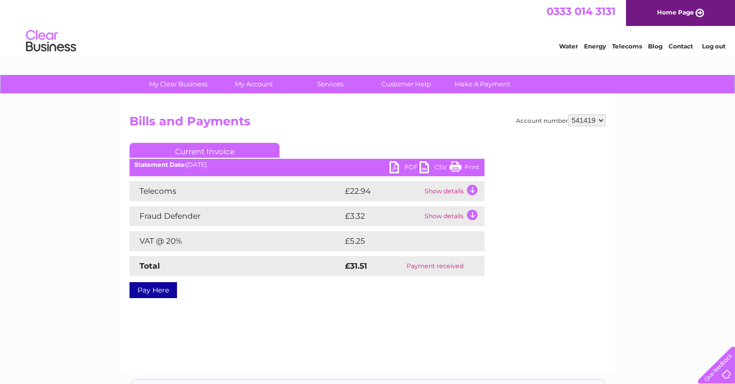
click at [449, 190] on td "Show details" at bounding box center [453, 191] width 62 height 20
click at [431, 188] on td "Show details" at bounding box center [453, 191] width 62 height 20
click at [437, 190] on td "Show details" at bounding box center [453, 191] width 62 height 20
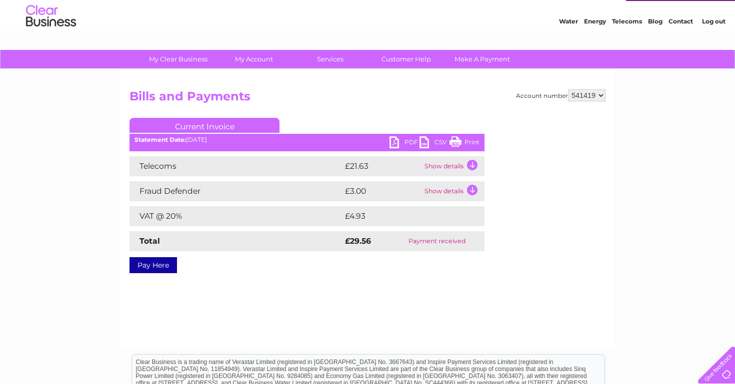
scroll to position [27, 0]
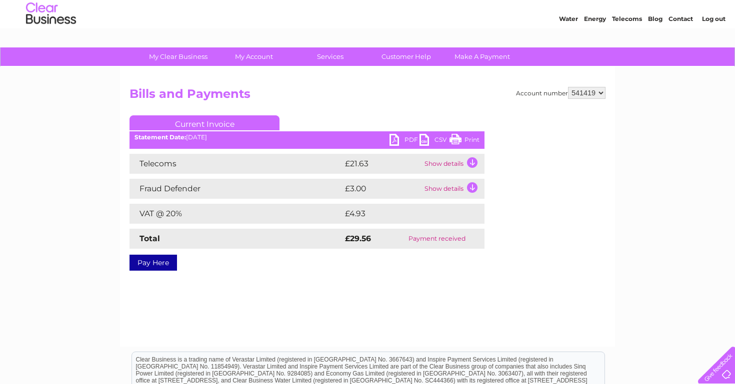
click at [433, 161] on td "Show details" at bounding box center [453, 164] width 62 height 20
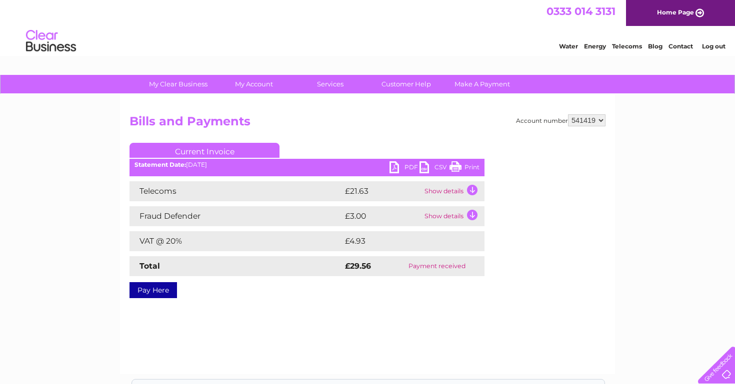
click at [438, 190] on td "Show details" at bounding box center [453, 191] width 62 height 20
click at [442, 189] on td "Show details" at bounding box center [453, 191] width 62 height 20
click at [440, 188] on td "Show details" at bounding box center [453, 191] width 62 height 20
click at [443, 192] on td "Show details" at bounding box center [453, 191] width 62 height 20
click at [443, 194] on td "Show details" at bounding box center [453, 191] width 62 height 20
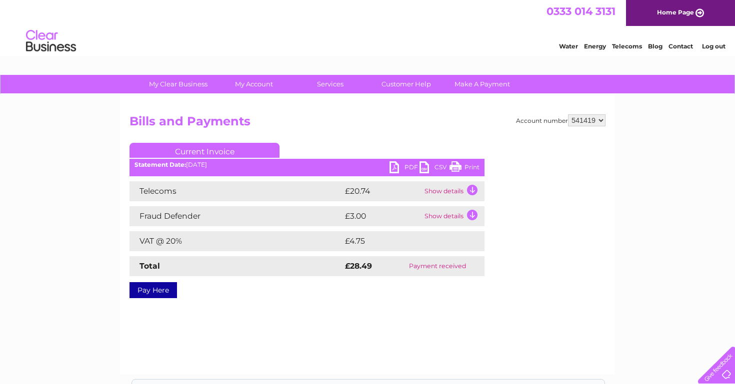
click at [444, 188] on td "Show details" at bounding box center [453, 191] width 62 height 20
click at [446, 190] on td "Show details" at bounding box center [453, 191] width 62 height 20
click at [440, 194] on td "Show details" at bounding box center [453, 191] width 62 height 20
click at [437, 192] on td "Show details" at bounding box center [453, 191] width 62 height 20
click at [445, 193] on td "Show details" at bounding box center [453, 191] width 62 height 20
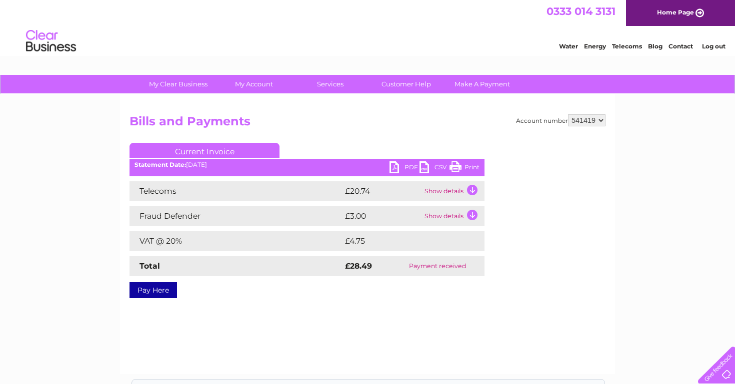
click at [443, 194] on td "Show details" at bounding box center [453, 191] width 62 height 20
click at [438, 194] on td "Show details" at bounding box center [453, 191] width 62 height 20
click at [441, 190] on td "Show details" at bounding box center [453, 191] width 62 height 20
click at [447, 189] on td "Show details" at bounding box center [453, 191] width 62 height 20
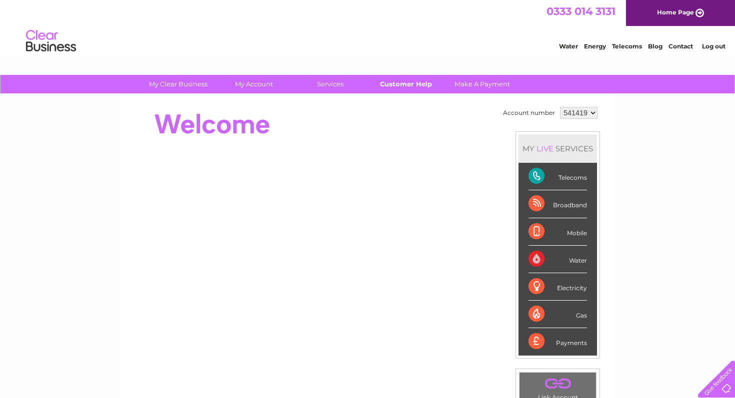
click at [408, 83] on link "Customer Help" at bounding box center [406, 84] width 82 height 18
click at [415, 84] on link "Customer Help" at bounding box center [406, 84] width 82 height 18
click at [410, 84] on link "Customer Help" at bounding box center [406, 84] width 82 height 18
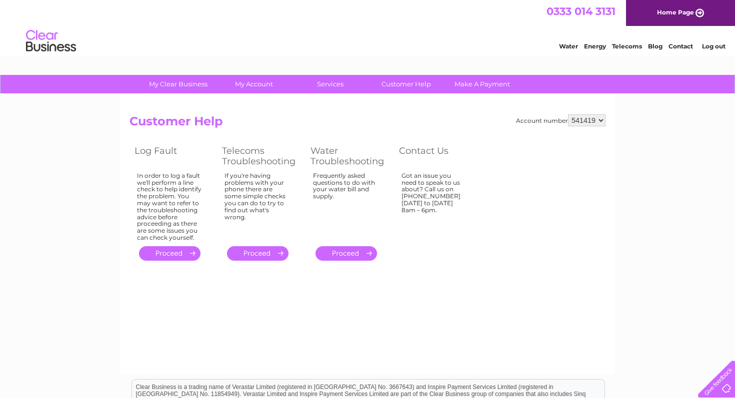
click at [673, 45] on link "Contact" at bounding box center [680, 45] width 24 height 7
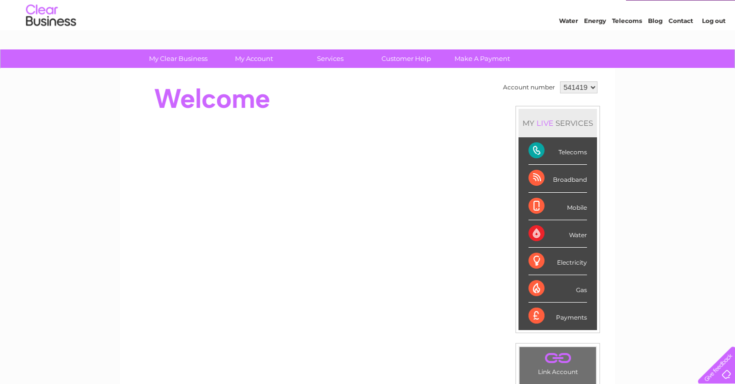
scroll to position [31, 0]
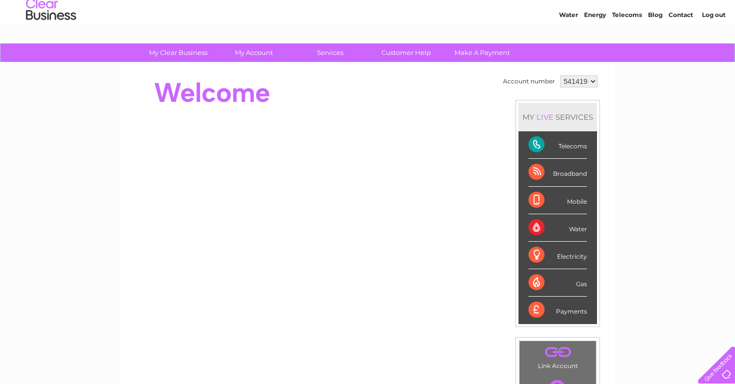
click at [715, 374] on div at bounding box center [714, 363] width 41 height 41
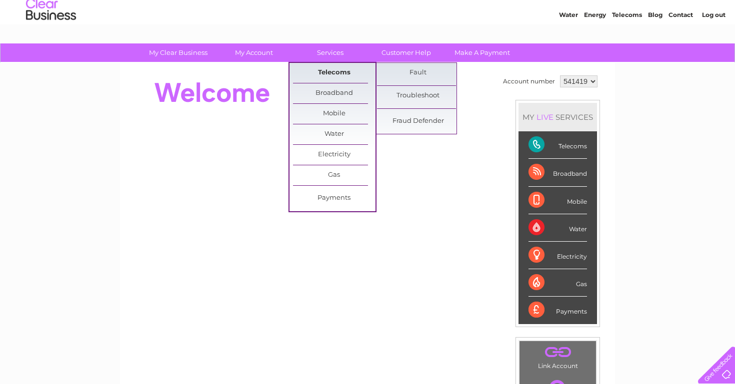
click at [335, 70] on link "Telecoms" at bounding box center [334, 73] width 82 height 20
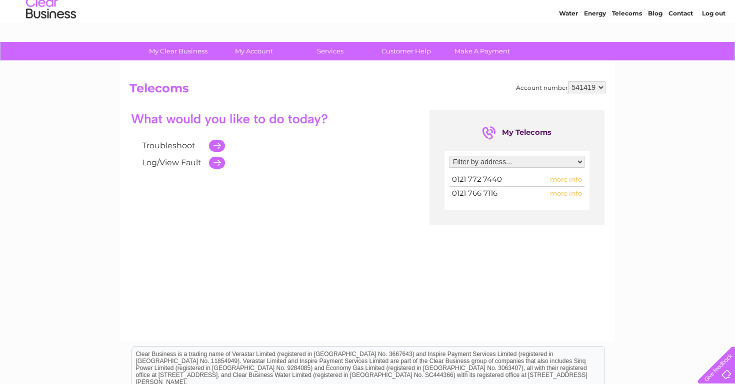
scroll to position [35, 0]
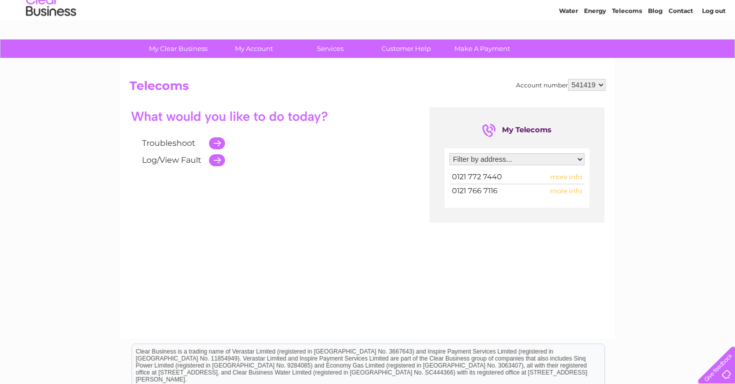
select select "1364441"
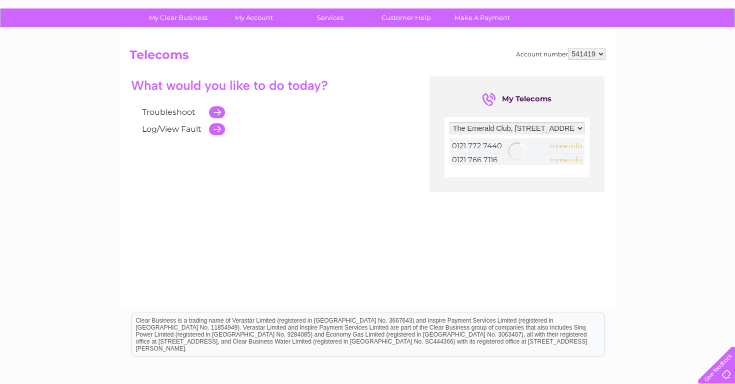
scroll to position [70, 0]
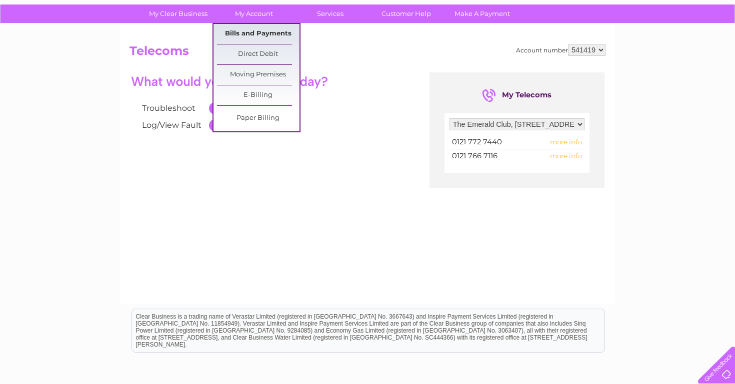
click at [250, 32] on link "Bills and Payments" at bounding box center [258, 34] width 82 height 20
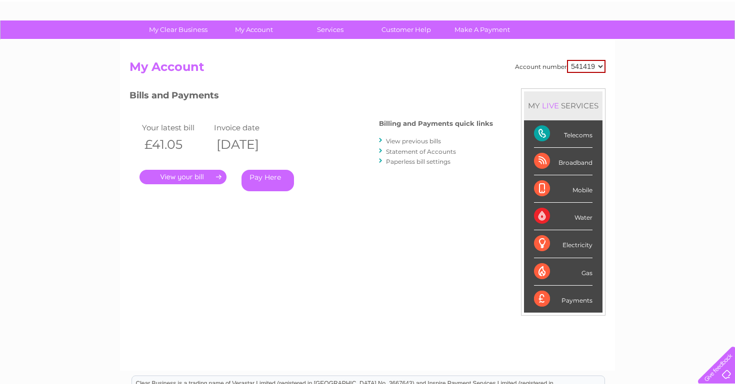
scroll to position [55, 0]
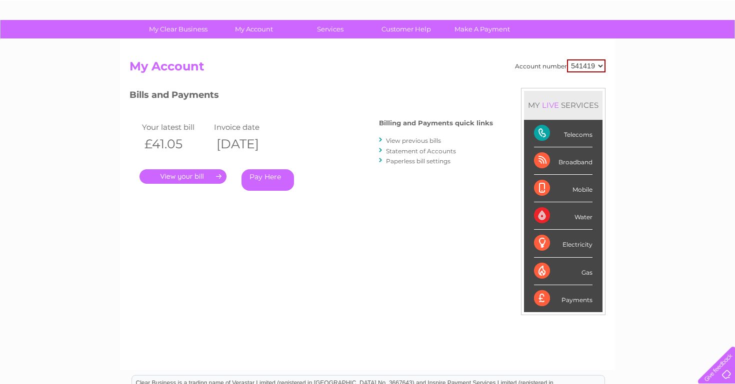
click at [566, 307] on div "Payments" at bounding box center [563, 298] width 58 height 27
click at [571, 297] on div "Payments" at bounding box center [563, 298] width 58 height 27
click at [401, 26] on link "Customer Help" at bounding box center [406, 29] width 82 height 18
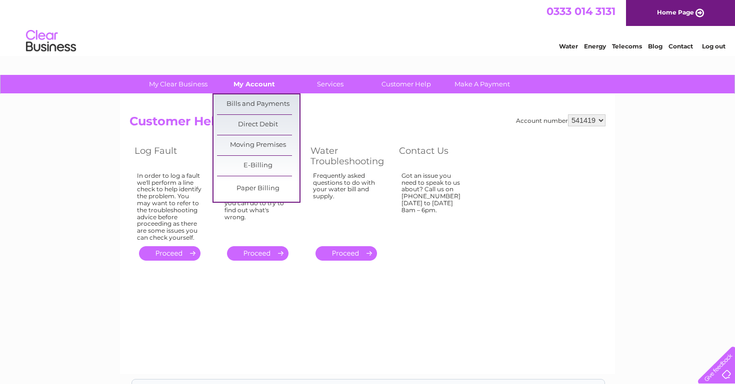
click at [248, 86] on link "My Account" at bounding box center [254, 84] width 82 height 18
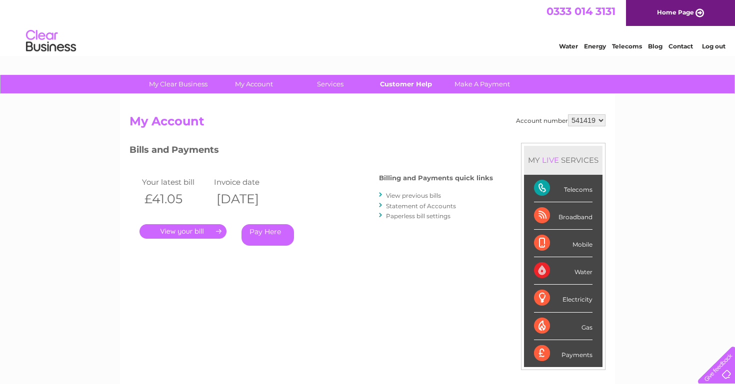
click at [405, 82] on link "Customer Help" at bounding box center [406, 84] width 82 height 18
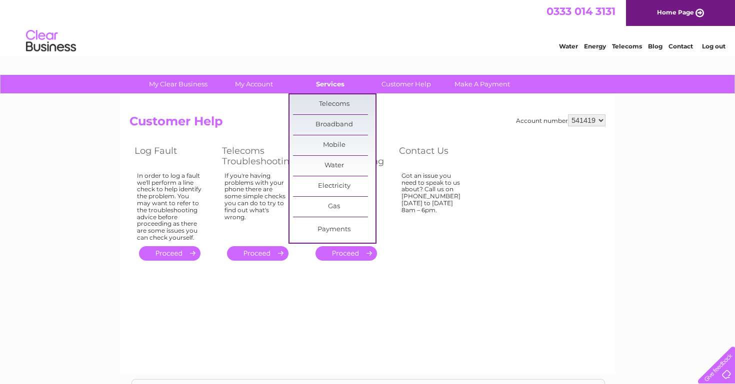
click at [327, 84] on link "Services" at bounding box center [330, 84] width 82 height 18
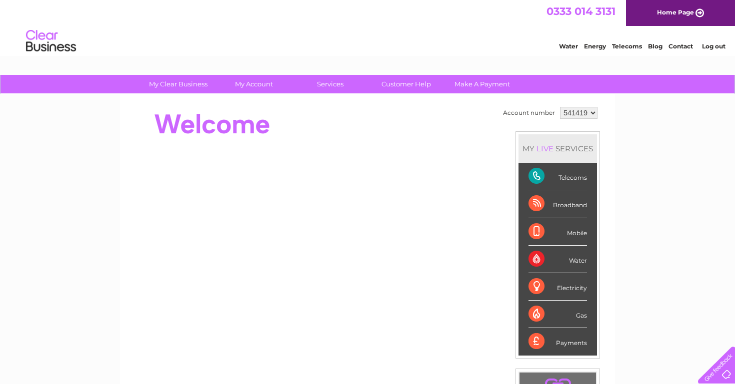
click at [715, 367] on div at bounding box center [714, 363] width 41 height 41
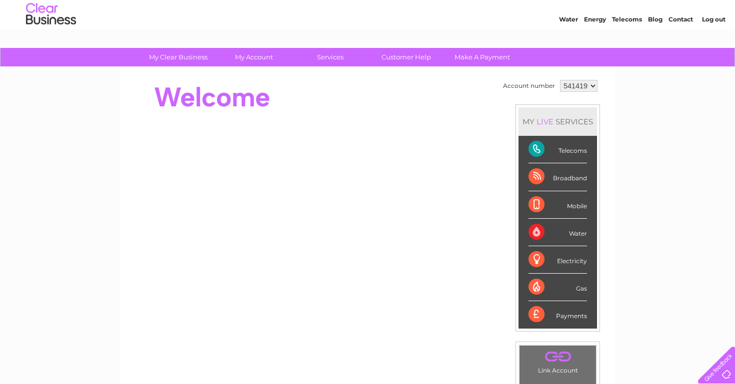
scroll to position [24, 0]
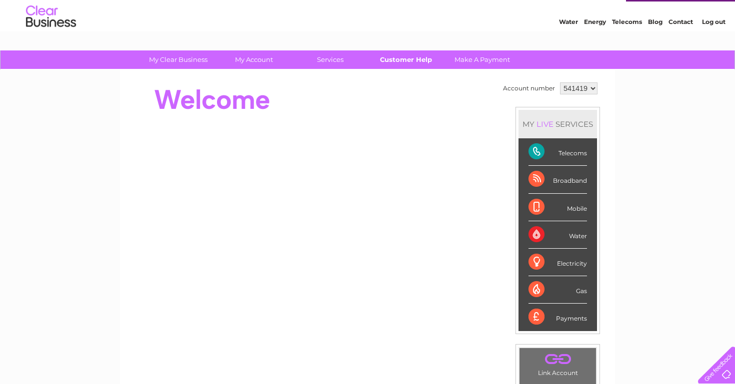
click at [418, 57] on link "Customer Help" at bounding box center [406, 59] width 82 height 18
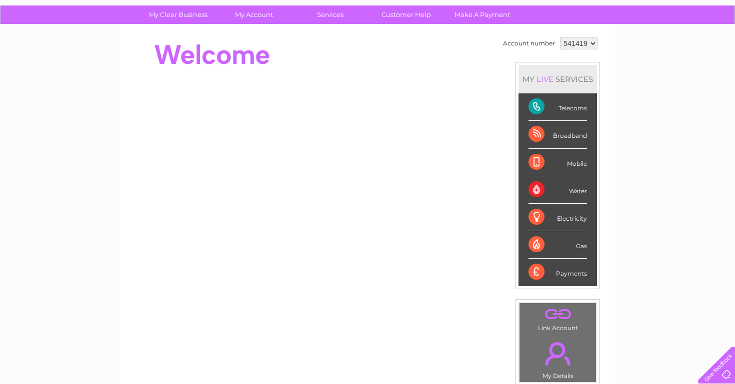
scroll to position [68, 0]
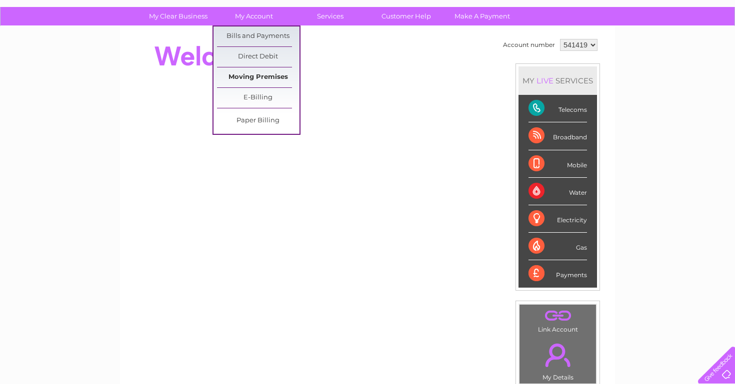
click at [254, 73] on link "Moving Premises" at bounding box center [258, 77] width 82 height 20
click at [256, 38] on link "Bills and Payments" at bounding box center [258, 36] width 82 height 20
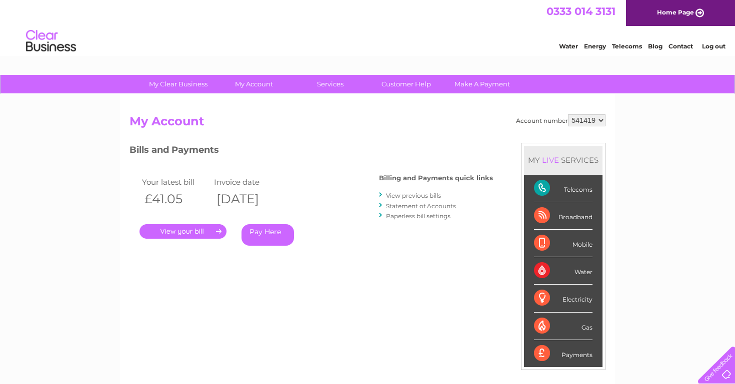
click at [438, 205] on link "Statement of Accounts" at bounding box center [421, 205] width 70 height 7
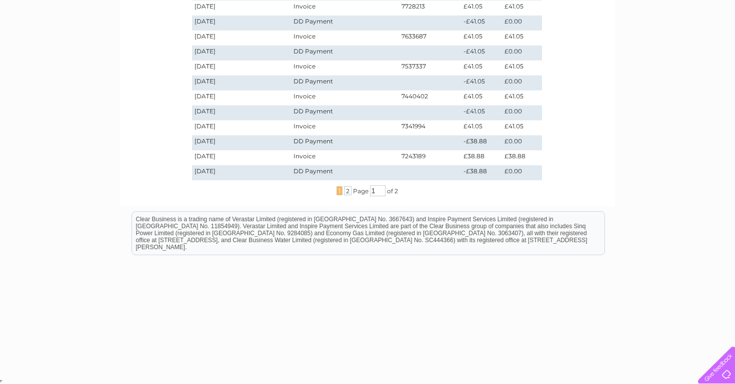
scroll to position [302, 0]
click at [346, 195] on span "2" at bounding box center [347, 190] width 7 height 9
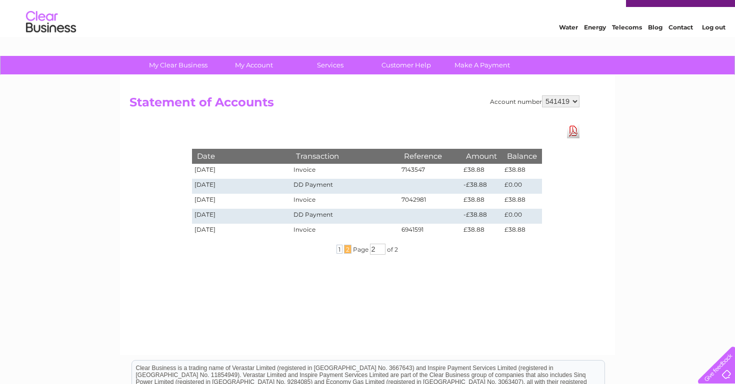
scroll to position [32, 0]
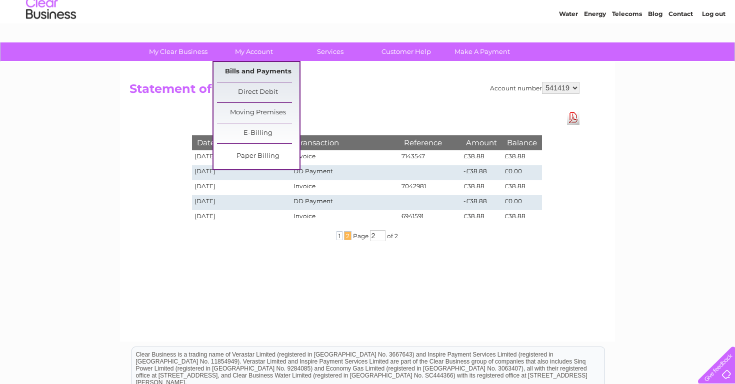
click at [262, 74] on link "Bills and Payments" at bounding box center [258, 72] width 82 height 20
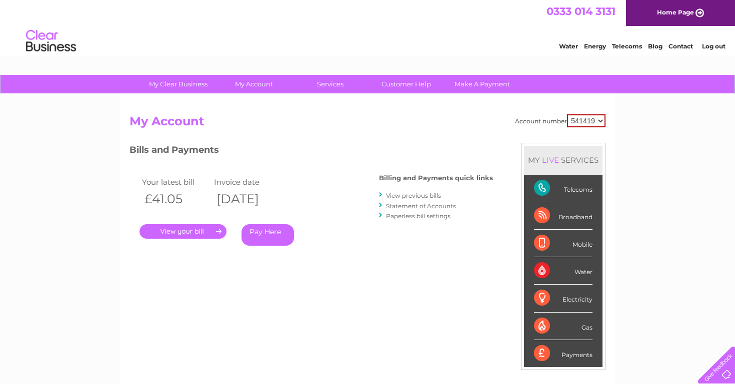
click at [397, 195] on link "View previous bills" at bounding box center [413, 195] width 55 height 7
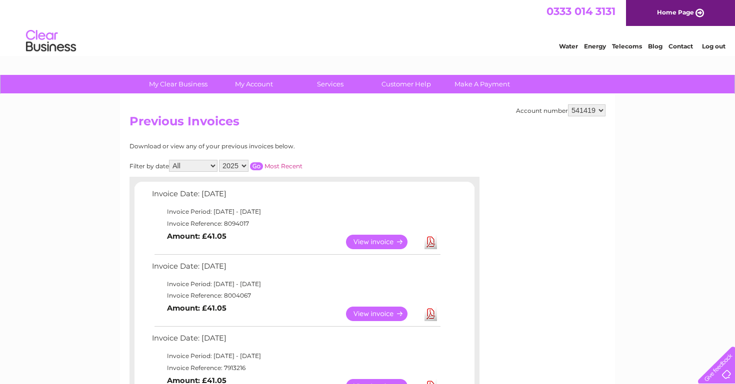
click at [377, 241] on link "View" at bounding box center [382, 242] width 73 height 14
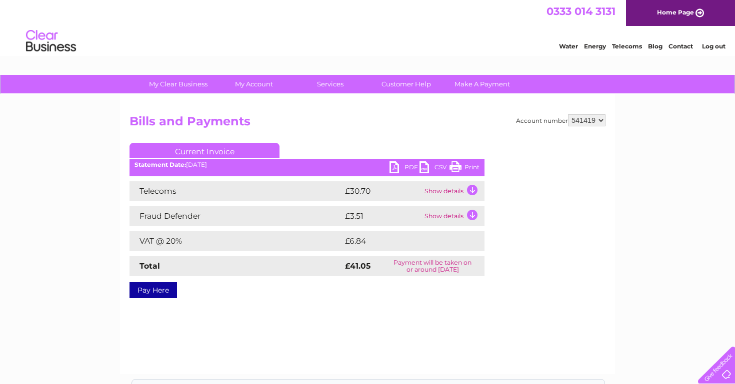
click at [435, 189] on td "Show details" at bounding box center [453, 191] width 62 height 20
